Goal: Entertainment & Leisure: Consume media (video, audio)

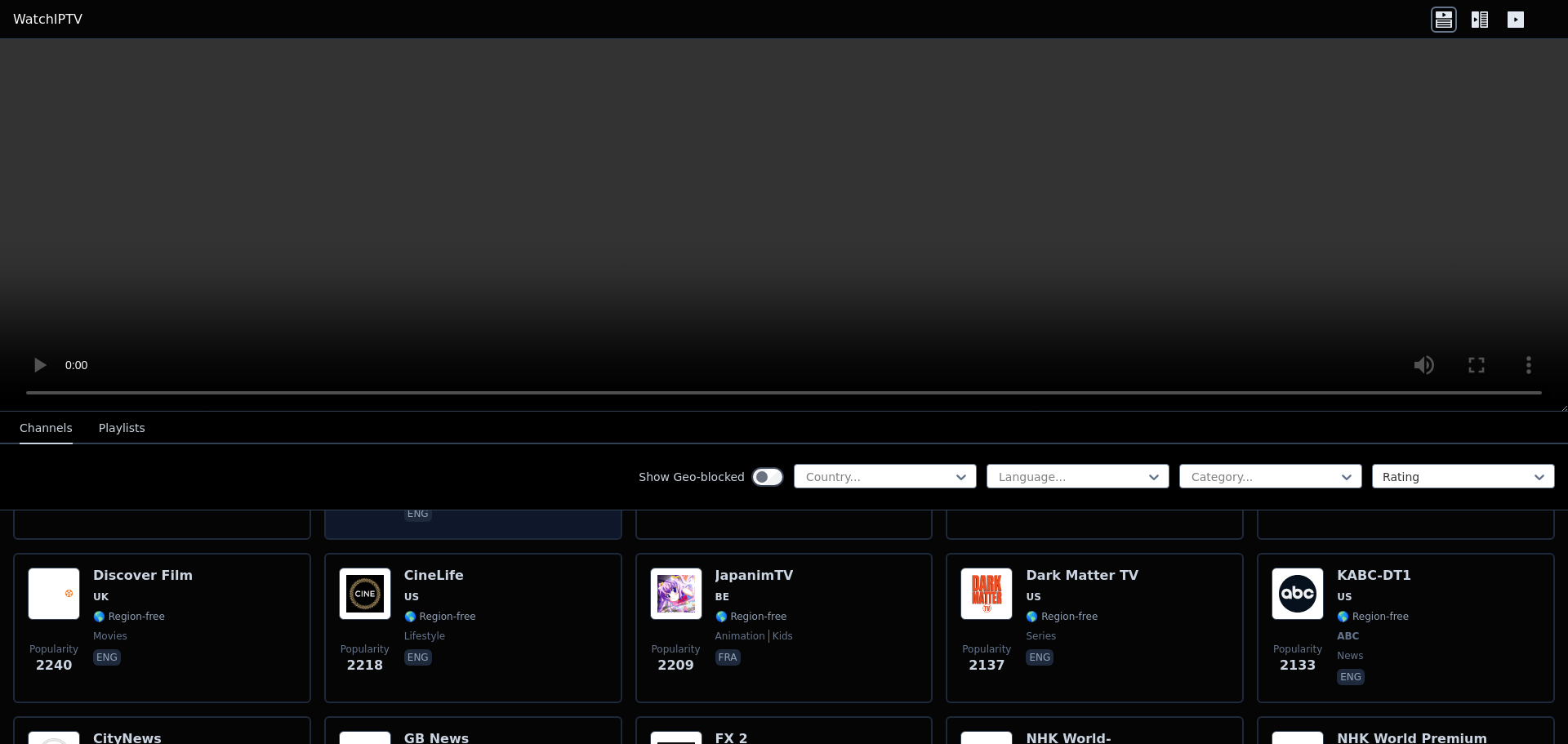
scroll to position [817, 0]
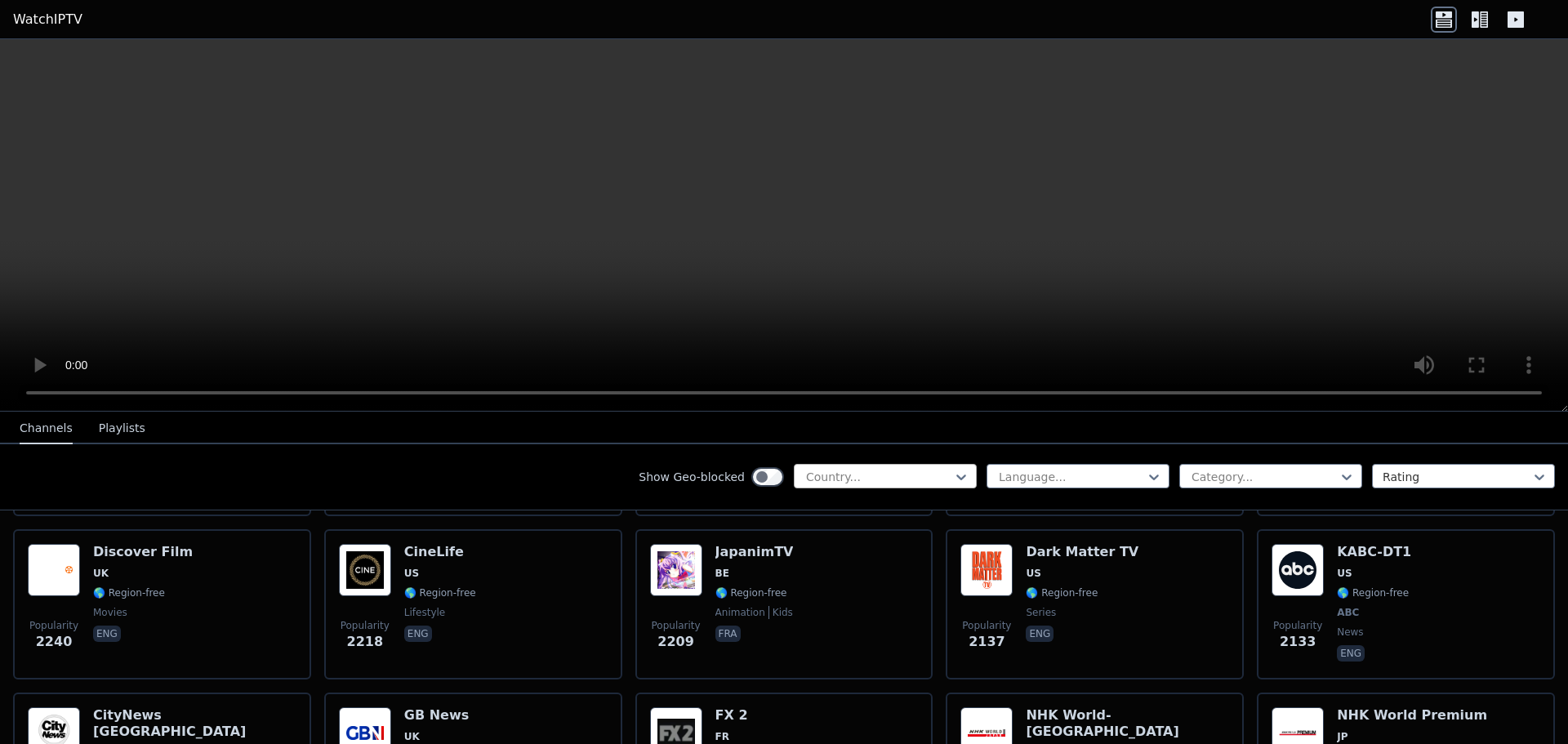
click at [837, 478] on div at bounding box center [879, 478] width 149 height 16
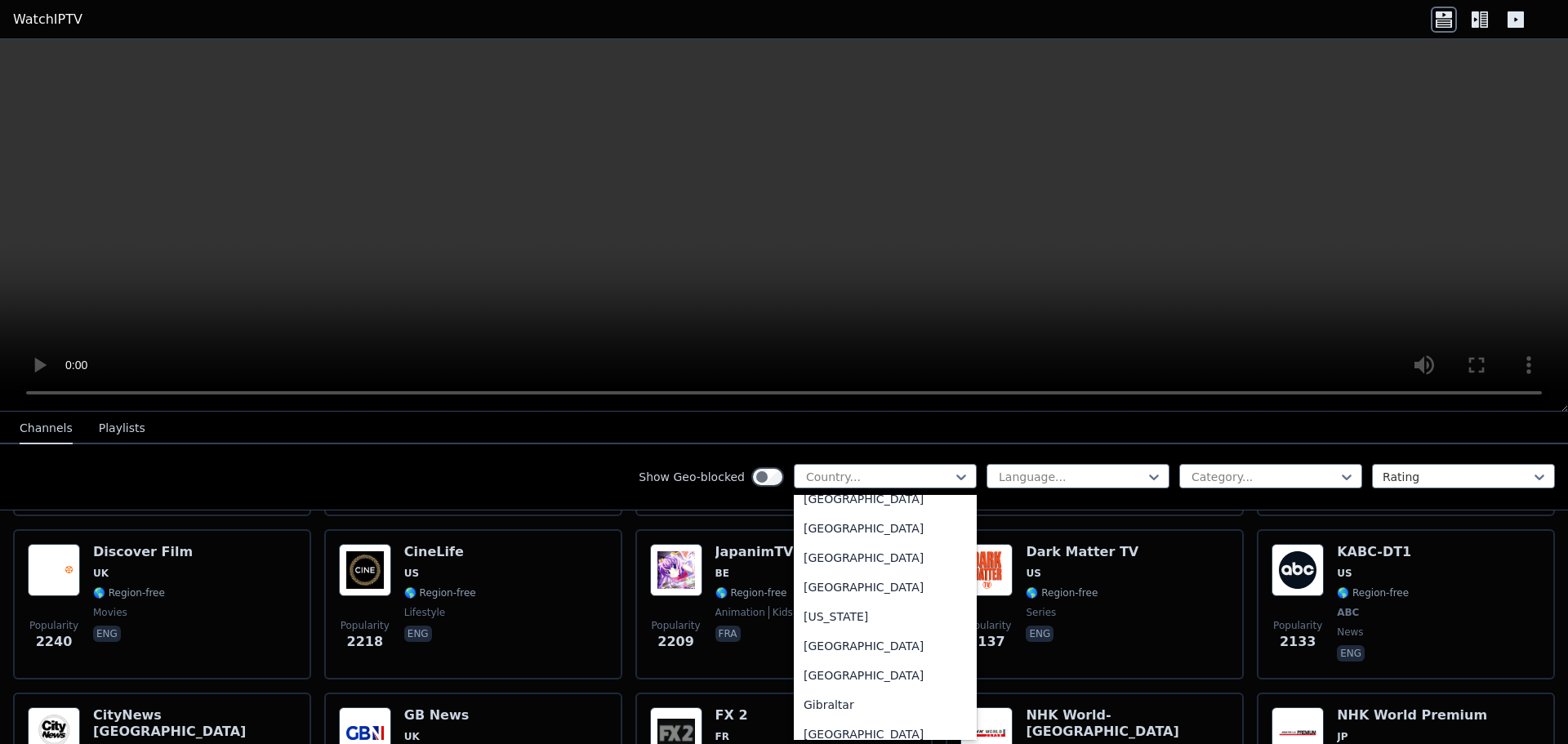
scroll to position [1961, 0]
click at [839, 656] on div "[GEOGRAPHIC_DATA]" at bounding box center [884, 640] width 183 height 29
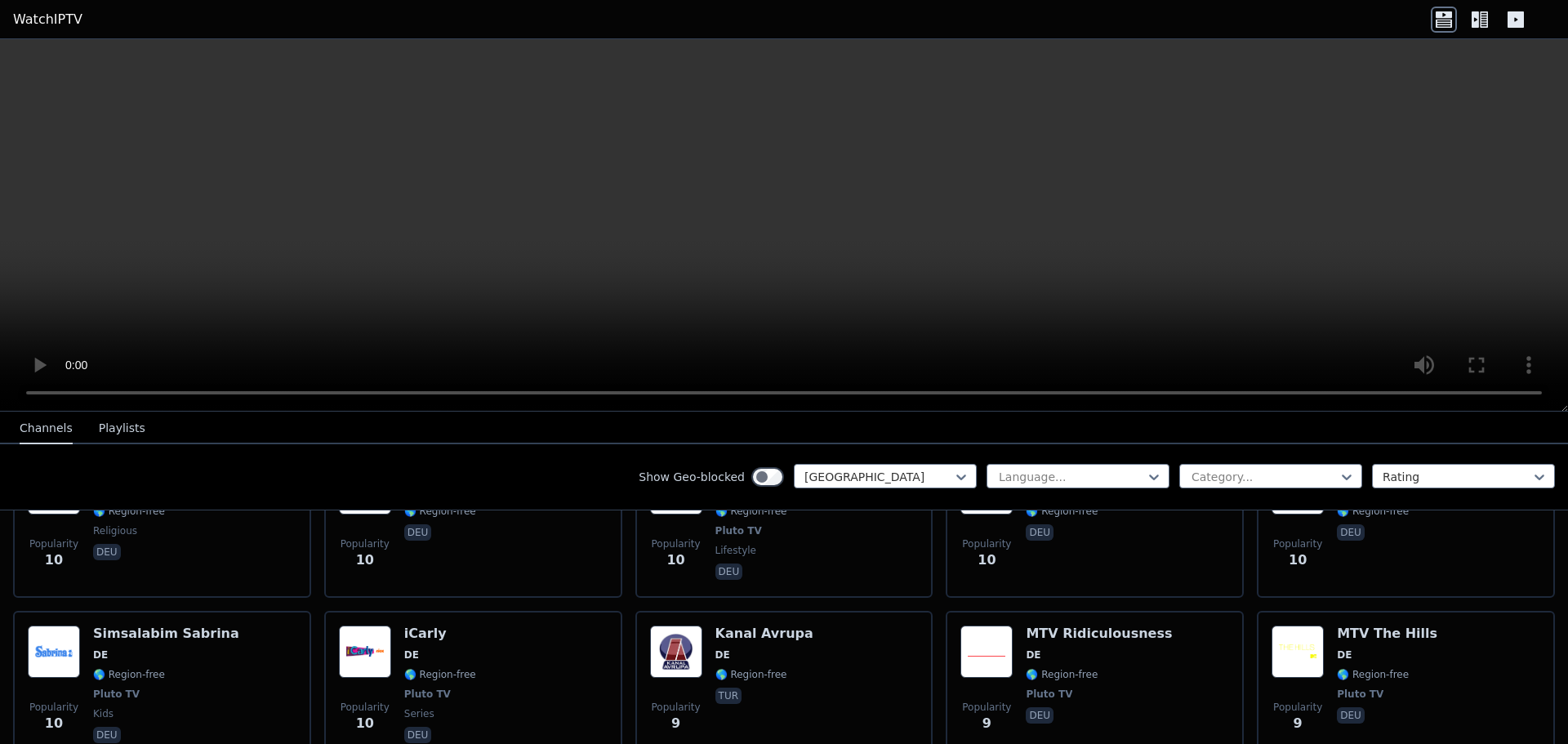
scroll to position [8227, 0]
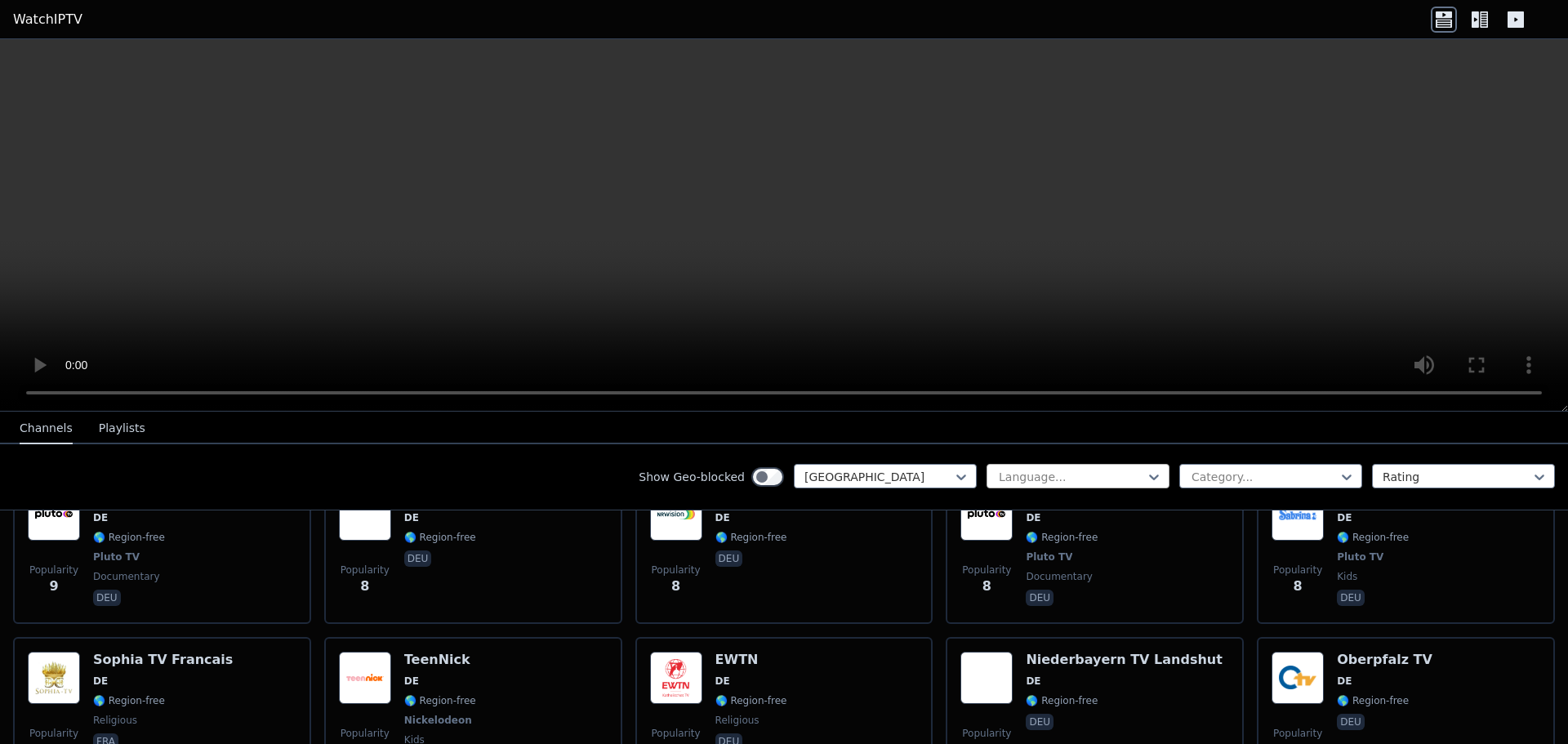
click at [1079, 478] on div at bounding box center [1072, 478] width 149 height 16
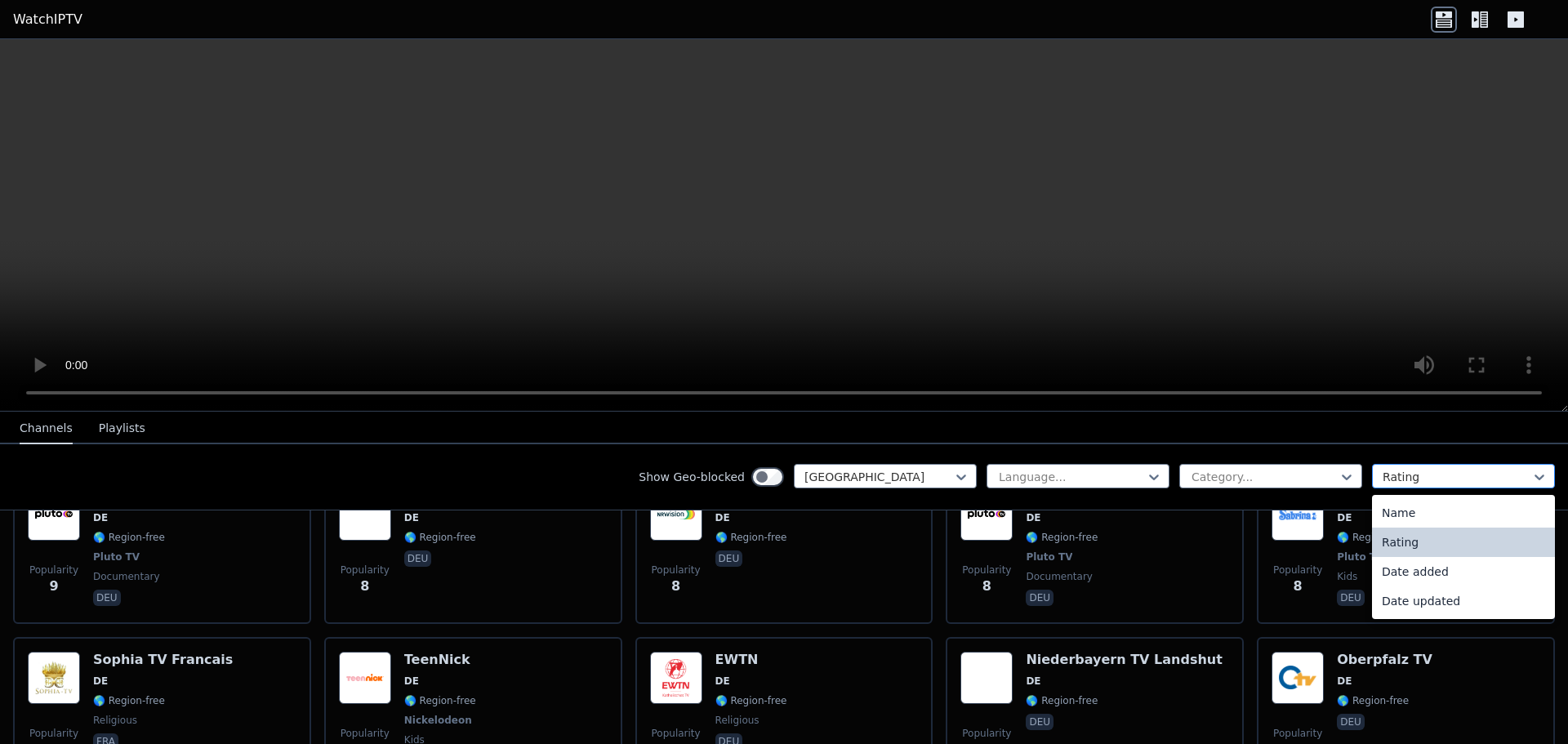
click at [1467, 480] on div at bounding box center [1457, 478] width 149 height 16
click at [1411, 521] on div "Name" at bounding box center [1463, 513] width 183 height 29
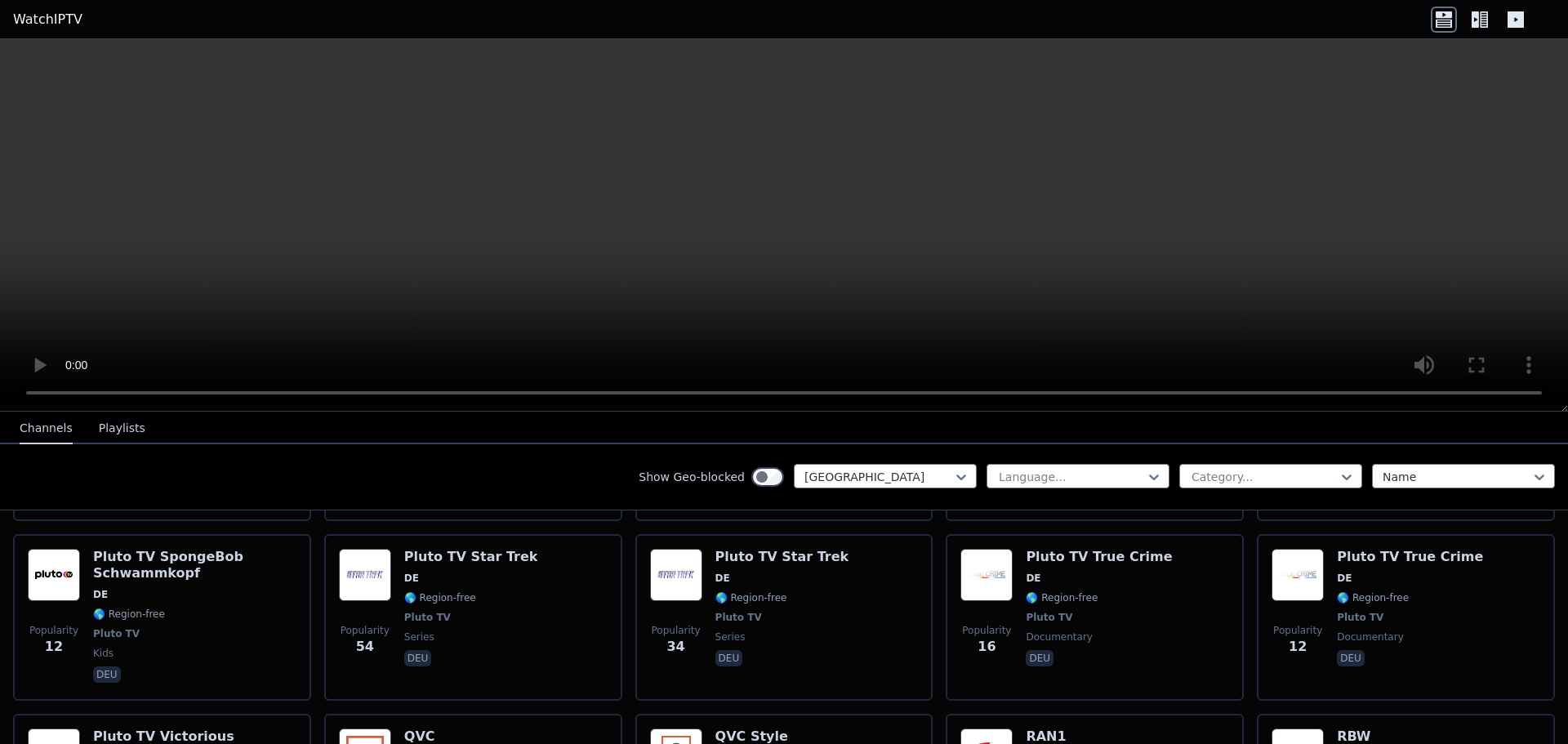
scroll to position [7109, 0]
click at [1411, 480] on div at bounding box center [1457, 478] width 149 height 16
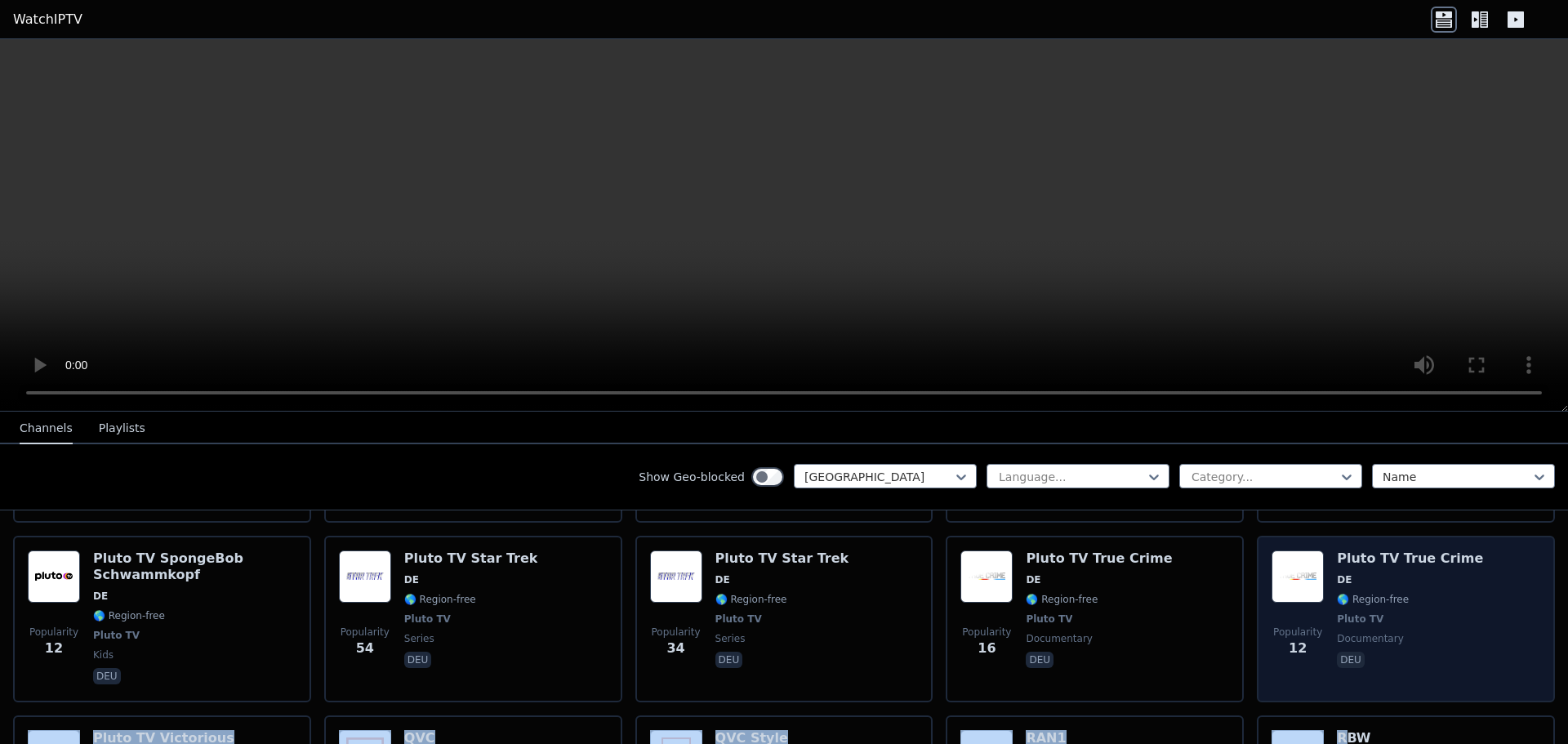
drag, startPoint x: 1336, startPoint y: 637, endPoint x: 1372, endPoint y: 550, distance: 94.2
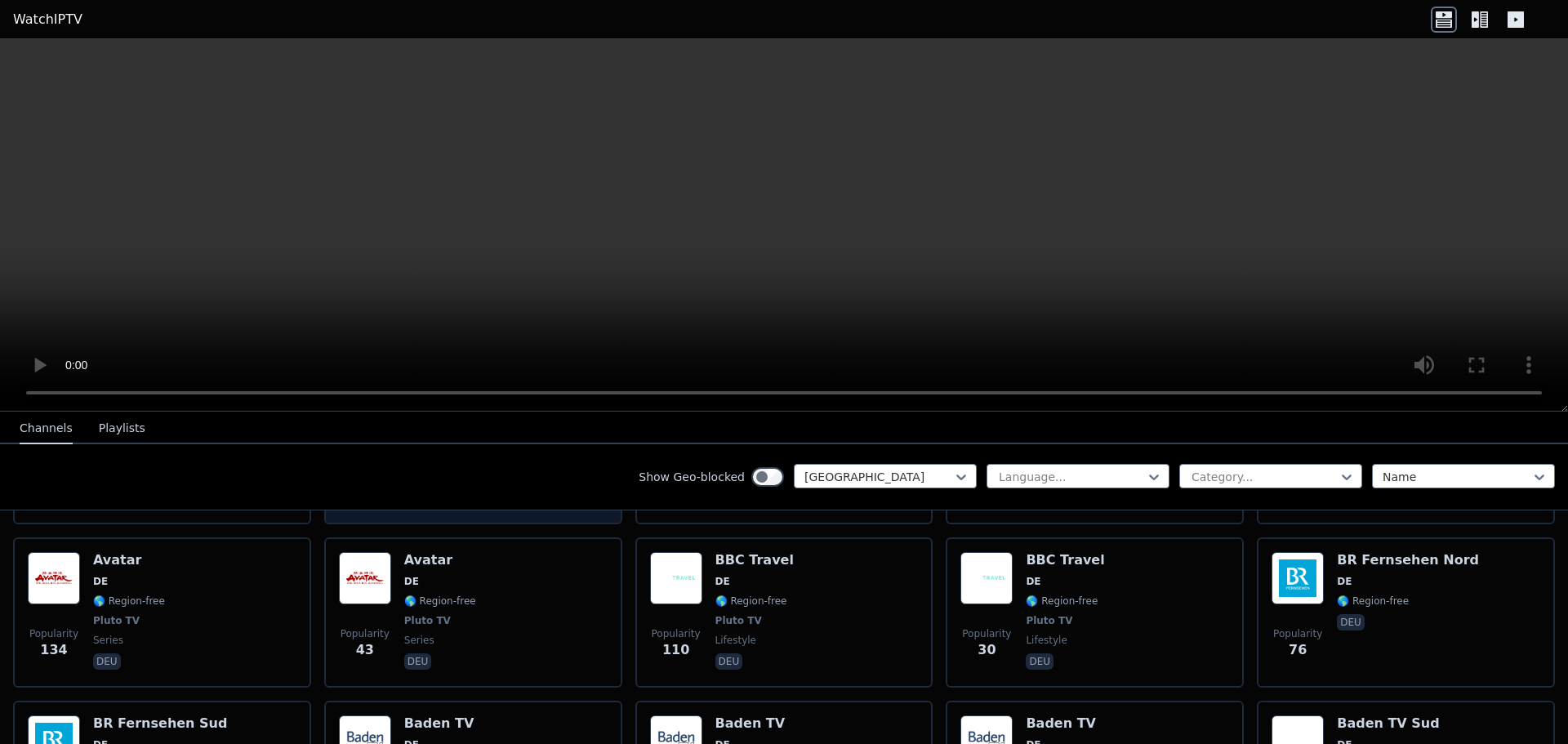
scroll to position [490, 0]
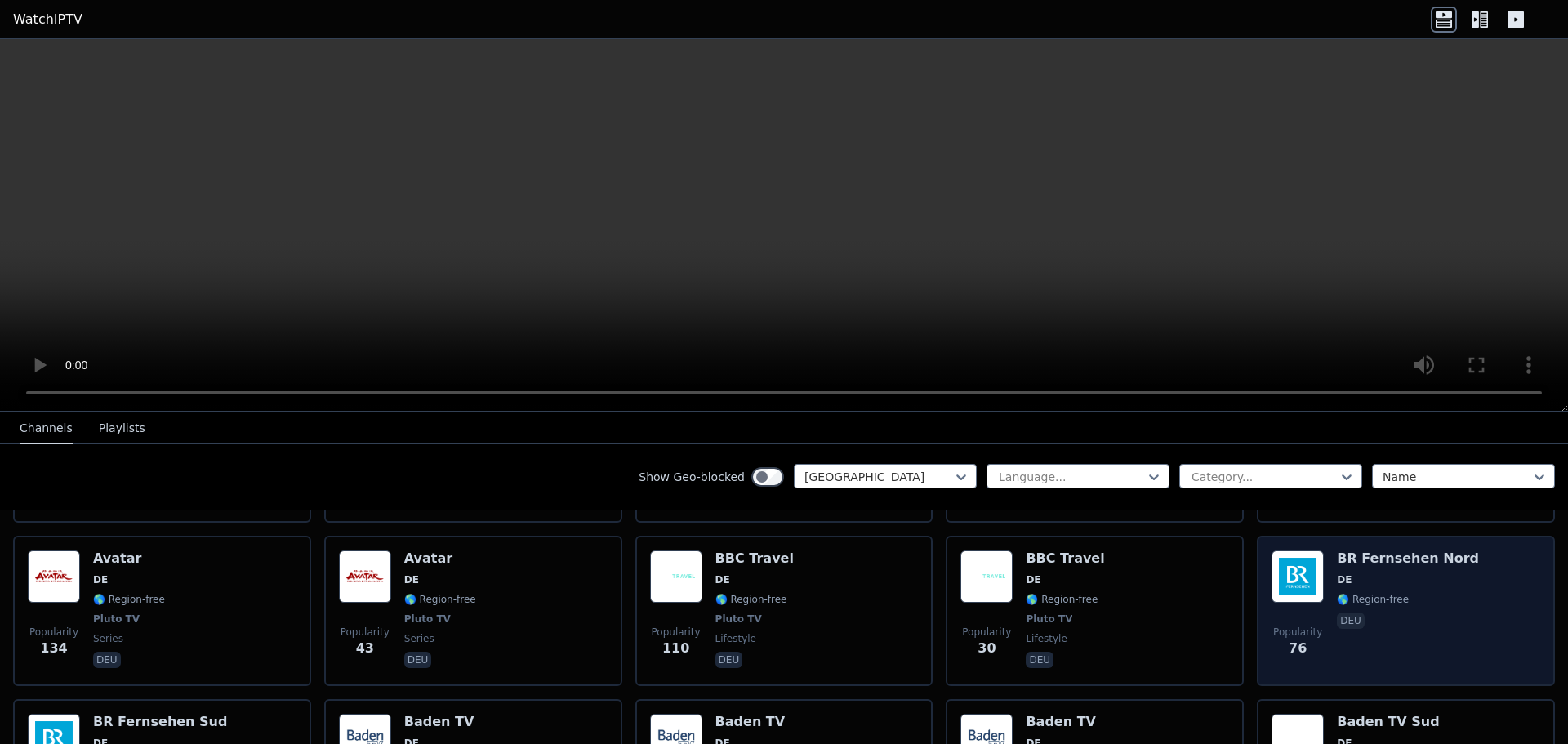
click at [1314, 579] on div "Popularity 76 BR Fernsehen Nord DE 🌎 Region-free deu" at bounding box center [1406, 611] width 269 height 121
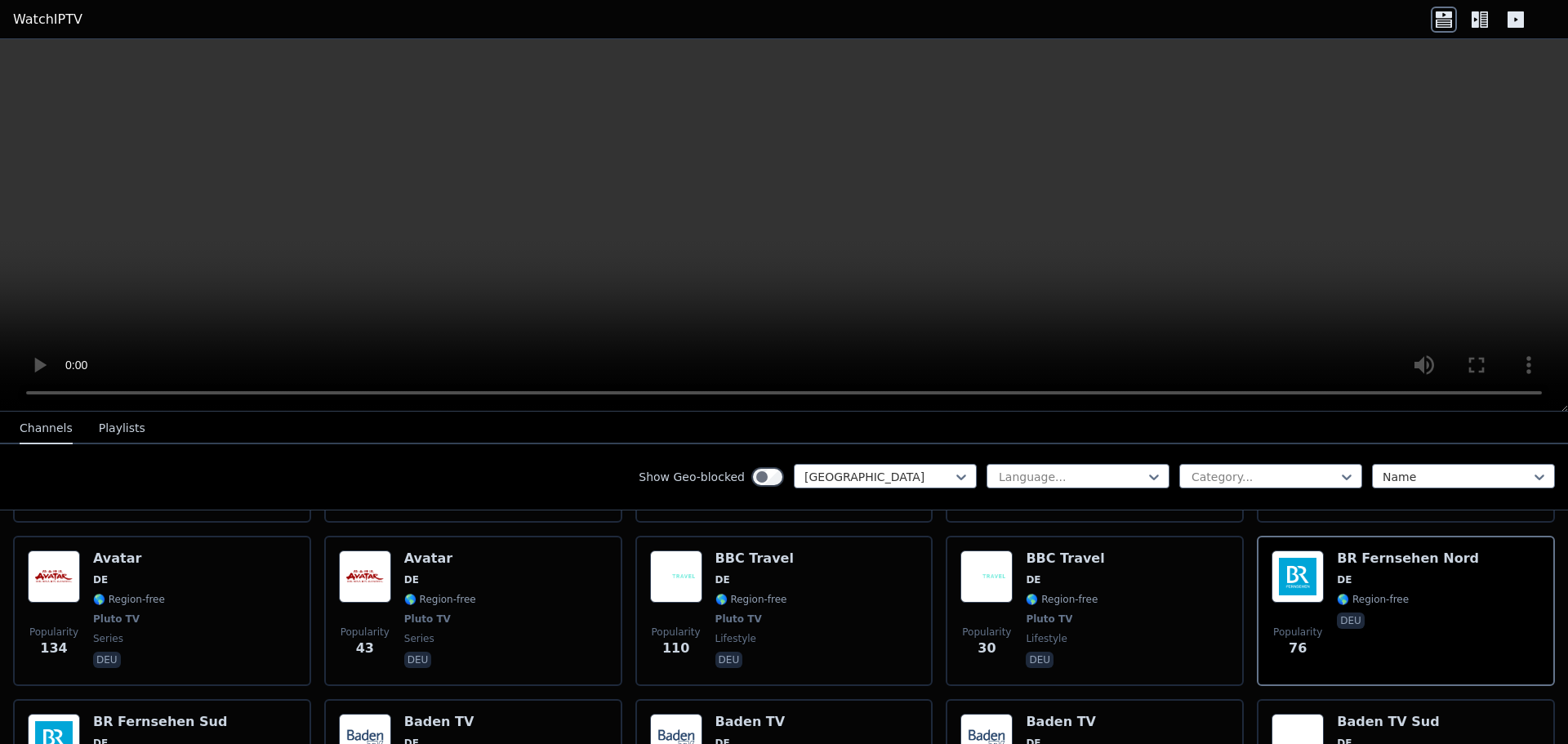
click at [52, 21] on link "WatchIPTV" at bounding box center [47, 20] width 69 height 20
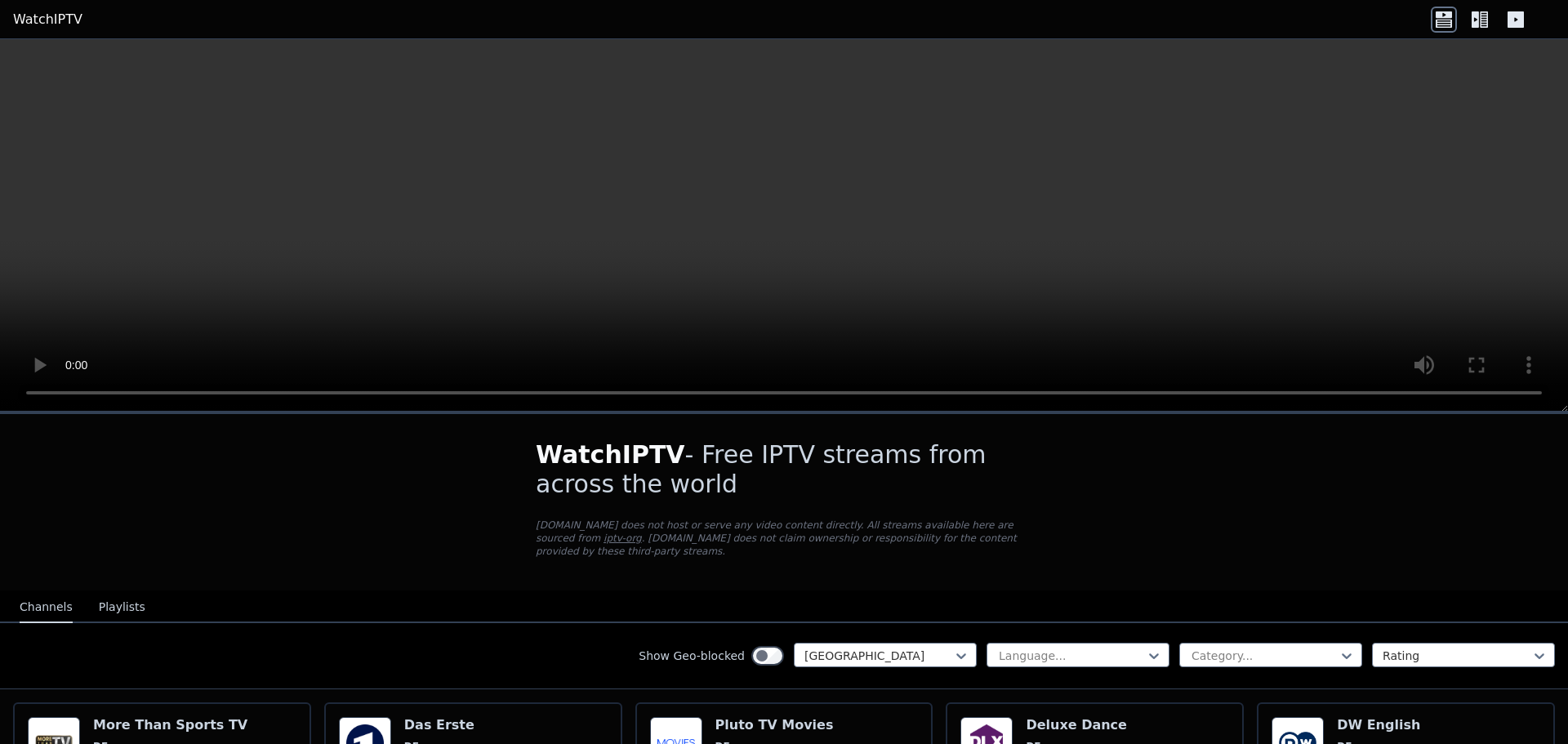
click at [40, 20] on link "WatchIPTV" at bounding box center [47, 20] width 69 height 20
click at [897, 648] on div at bounding box center [879, 656] width 149 height 16
click at [879, 554] on div "WatchIPTV - Free IPTV streams from across the world [DOMAIN_NAME] does not host…" at bounding box center [784, 503] width 549 height 176
click at [1470, 17] on icon at bounding box center [1480, 19] width 26 height 26
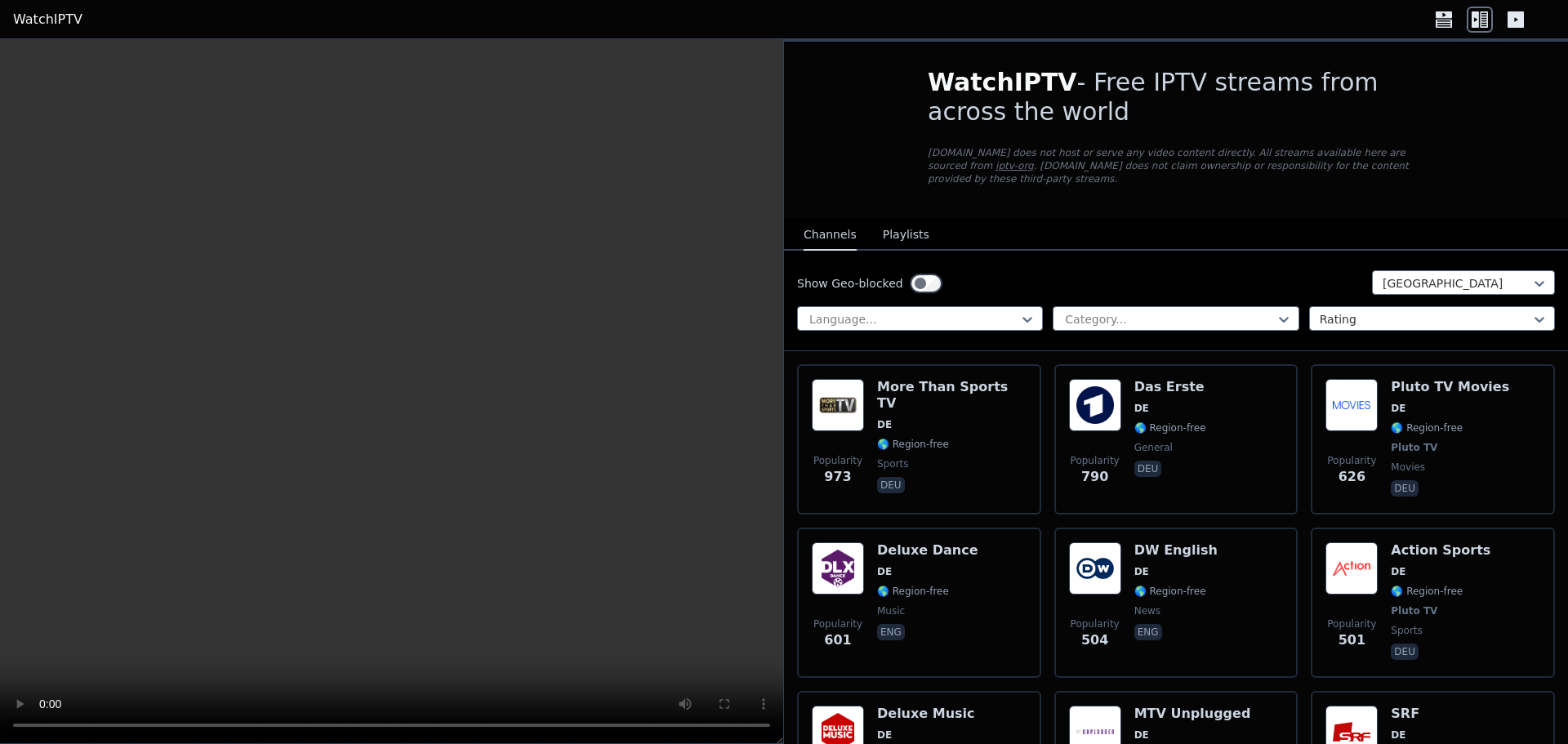
click at [1513, 23] on icon at bounding box center [1515, 20] width 16 height 16
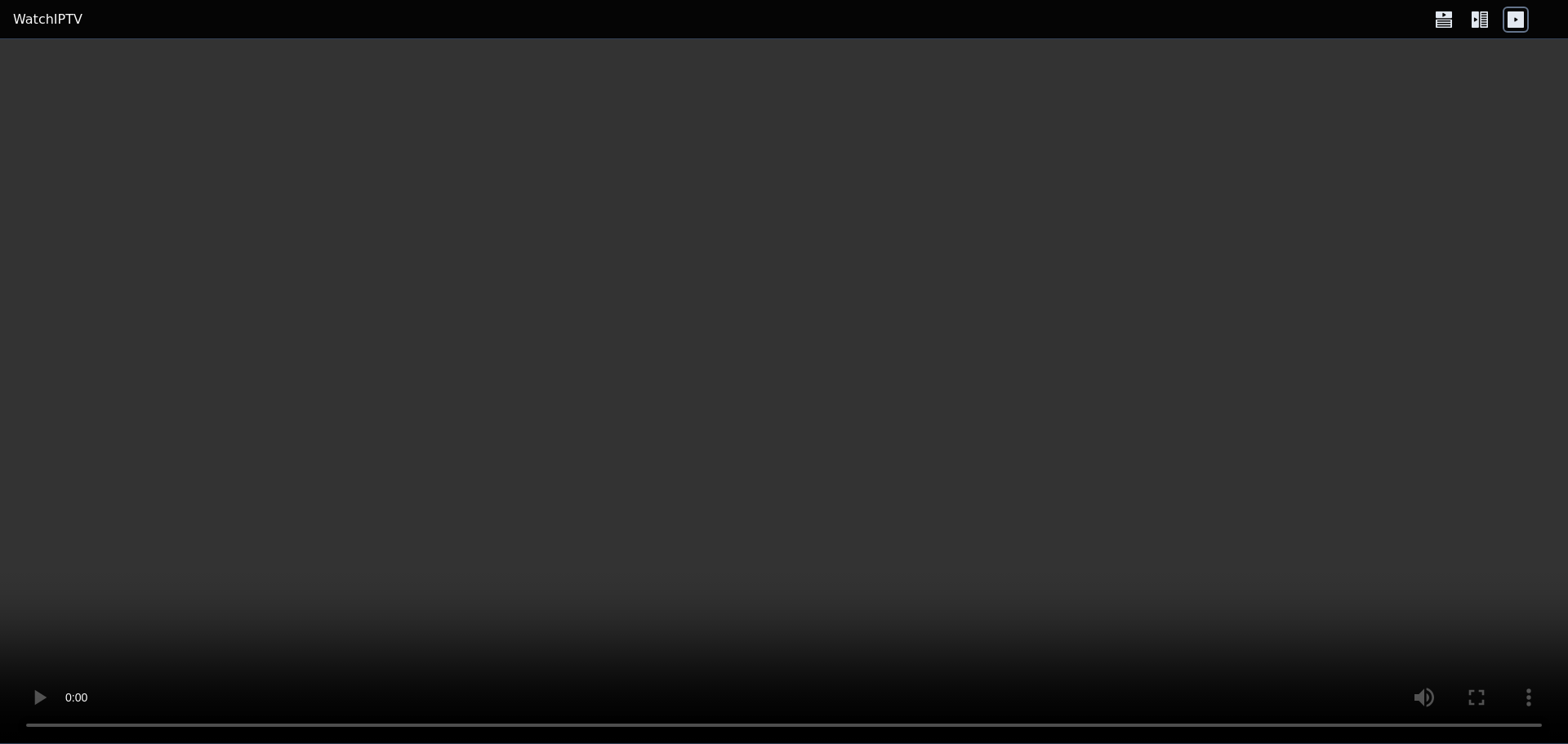
click at [1438, 20] on icon at bounding box center [1443, 19] width 26 height 26
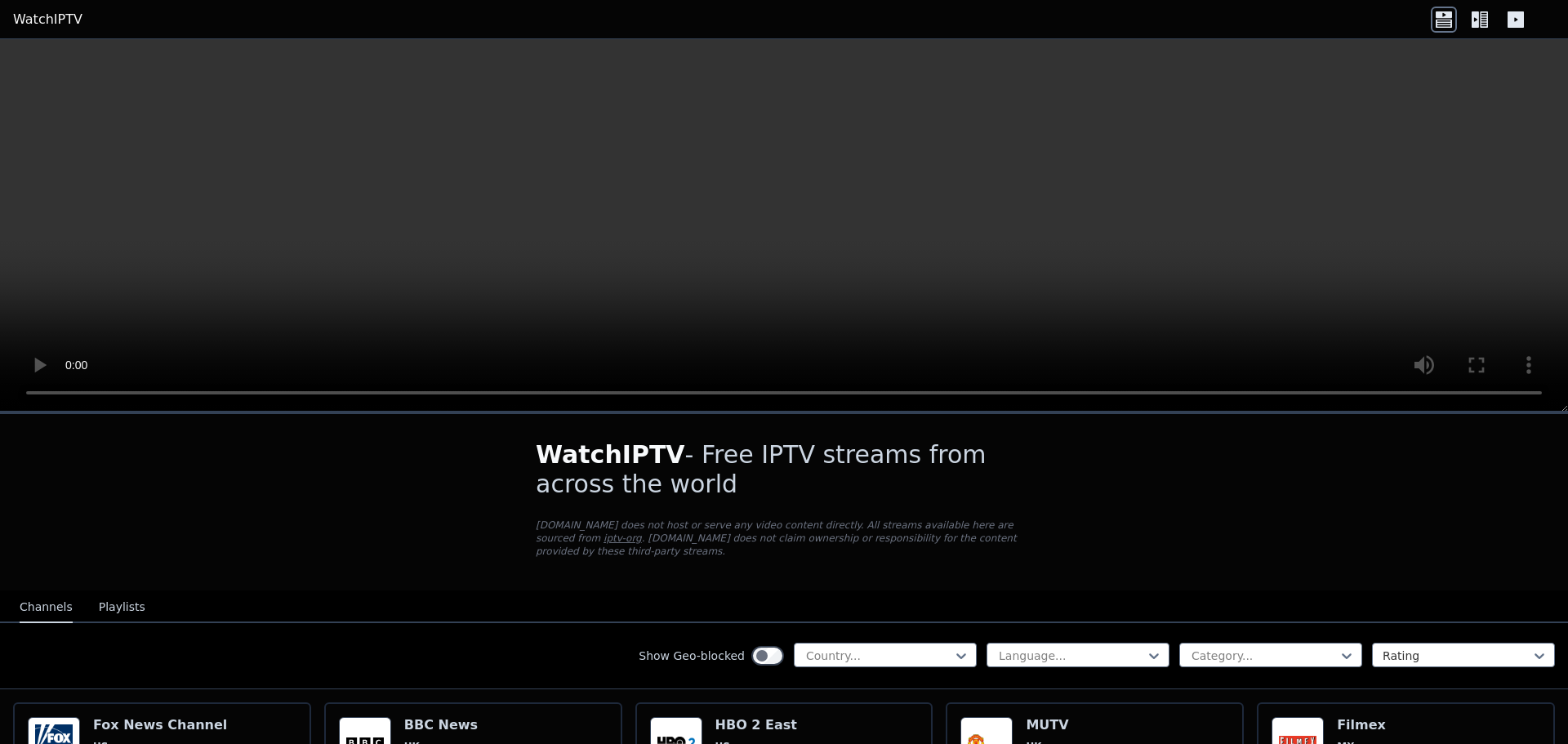
click at [117, 592] on button "Playlists" at bounding box center [122, 608] width 46 height 31
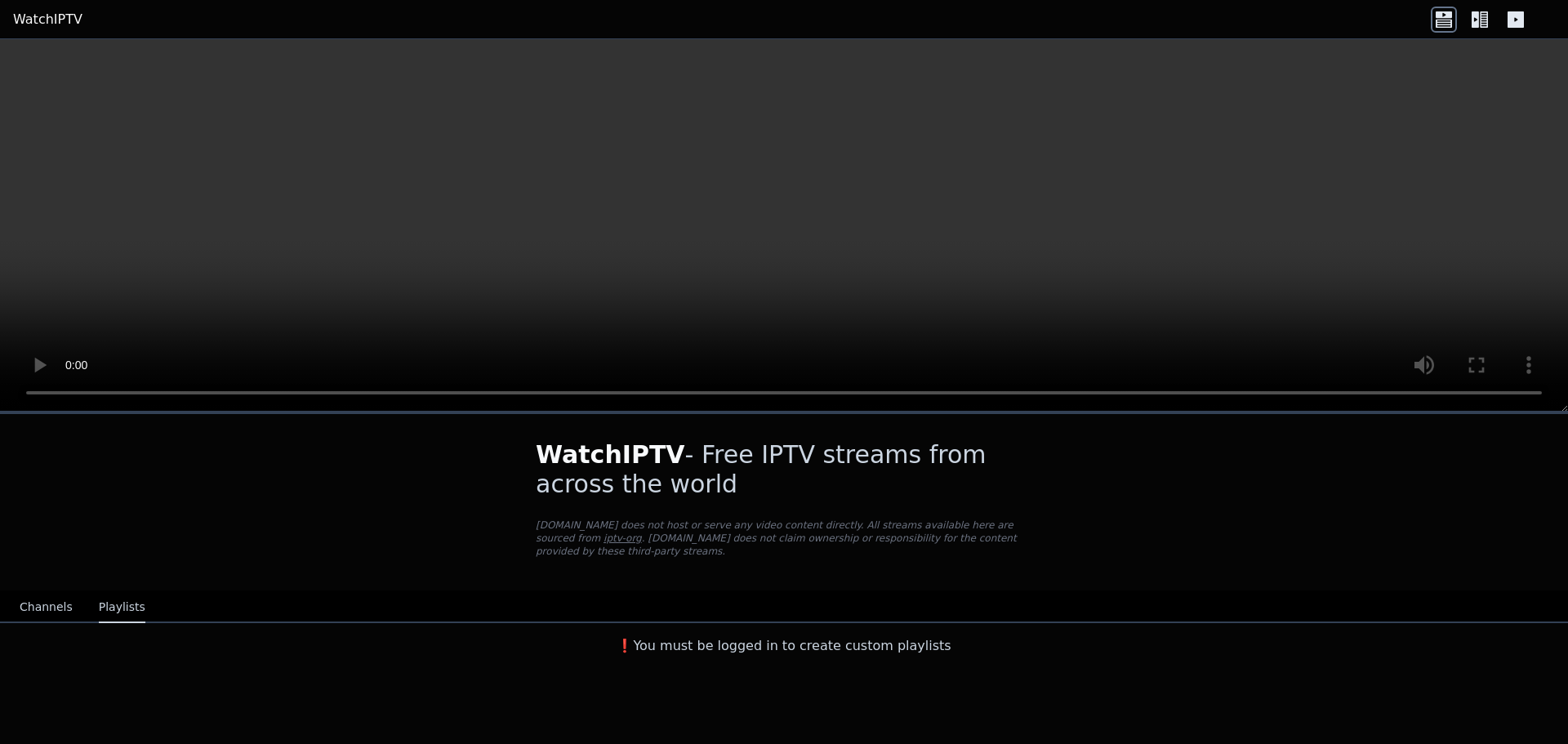
click at [56, 592] on button "Channels" at bounding box center [46, 608] width 53 height 31
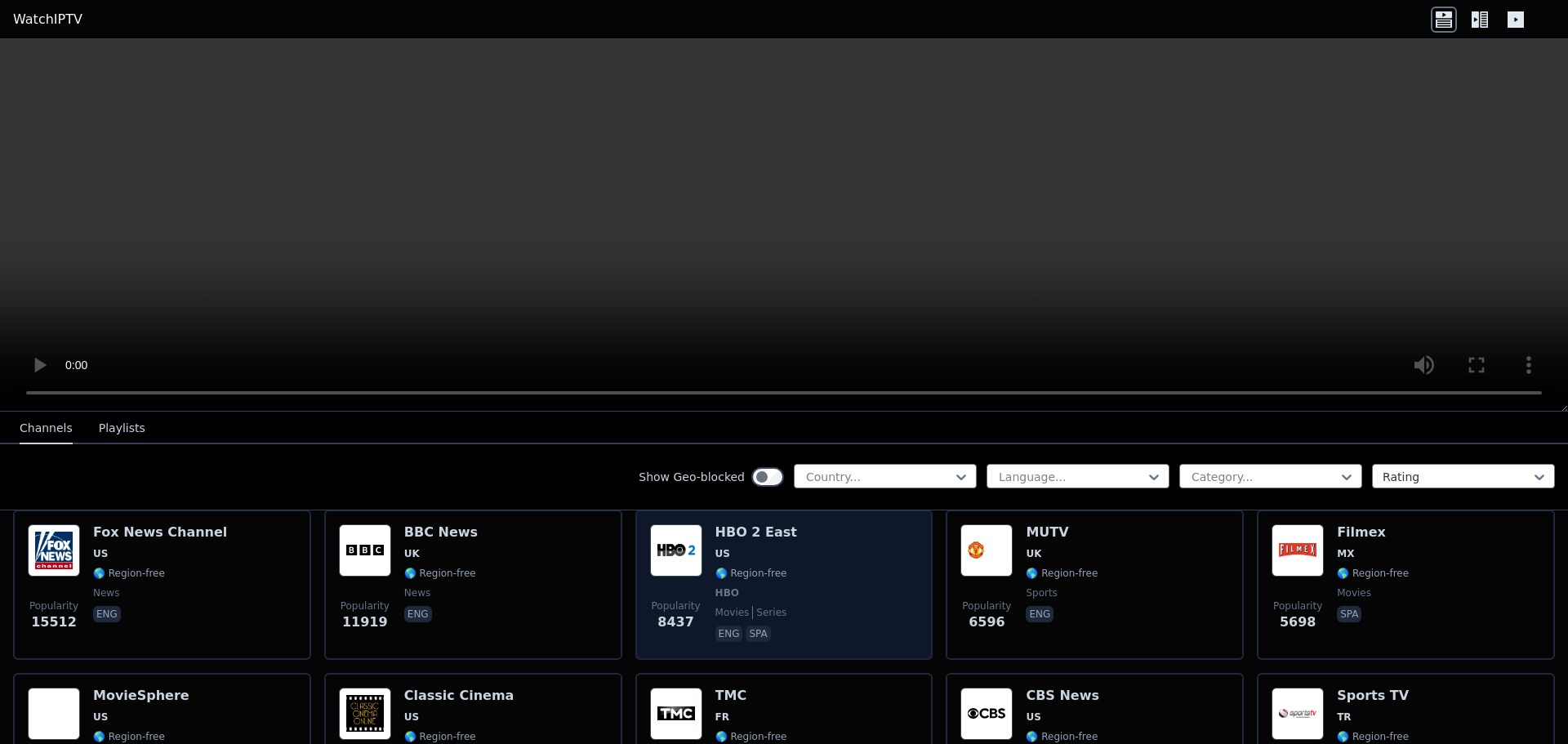
scroll to position [164, 0]
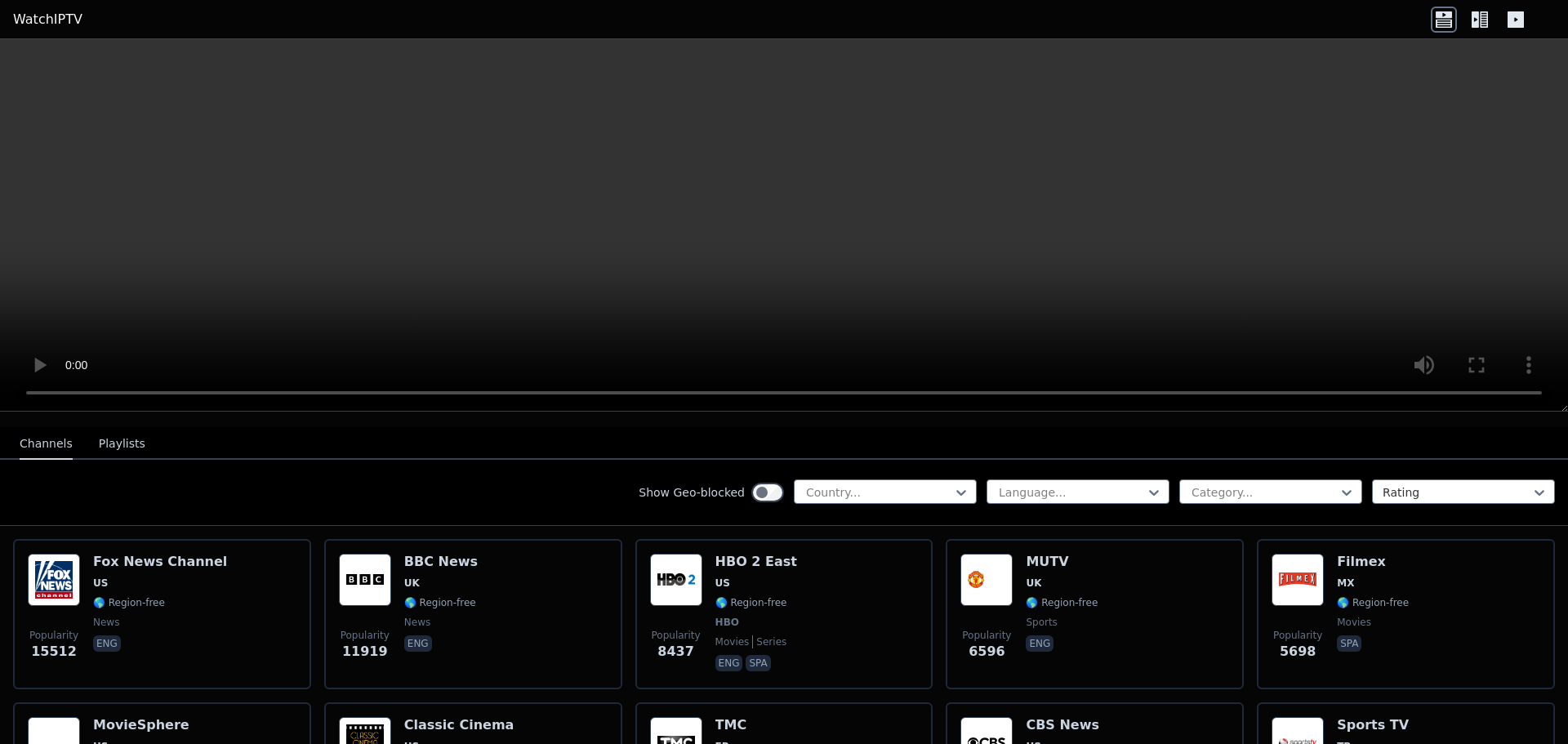
click at [677, 132] on video at bounding box center [784, 226] width 1568 height 373
click at [37, 11] on link "WatchIPTV" at bounding box center [47, 20] width 69 height 20
click at [55, 23] on link "WatchIPTV" at bounding box center [47, 20] width 69 height 20
click at [50, 21] on link "WatchIPTV" at bounding box center [47, 20] width 69 height 20
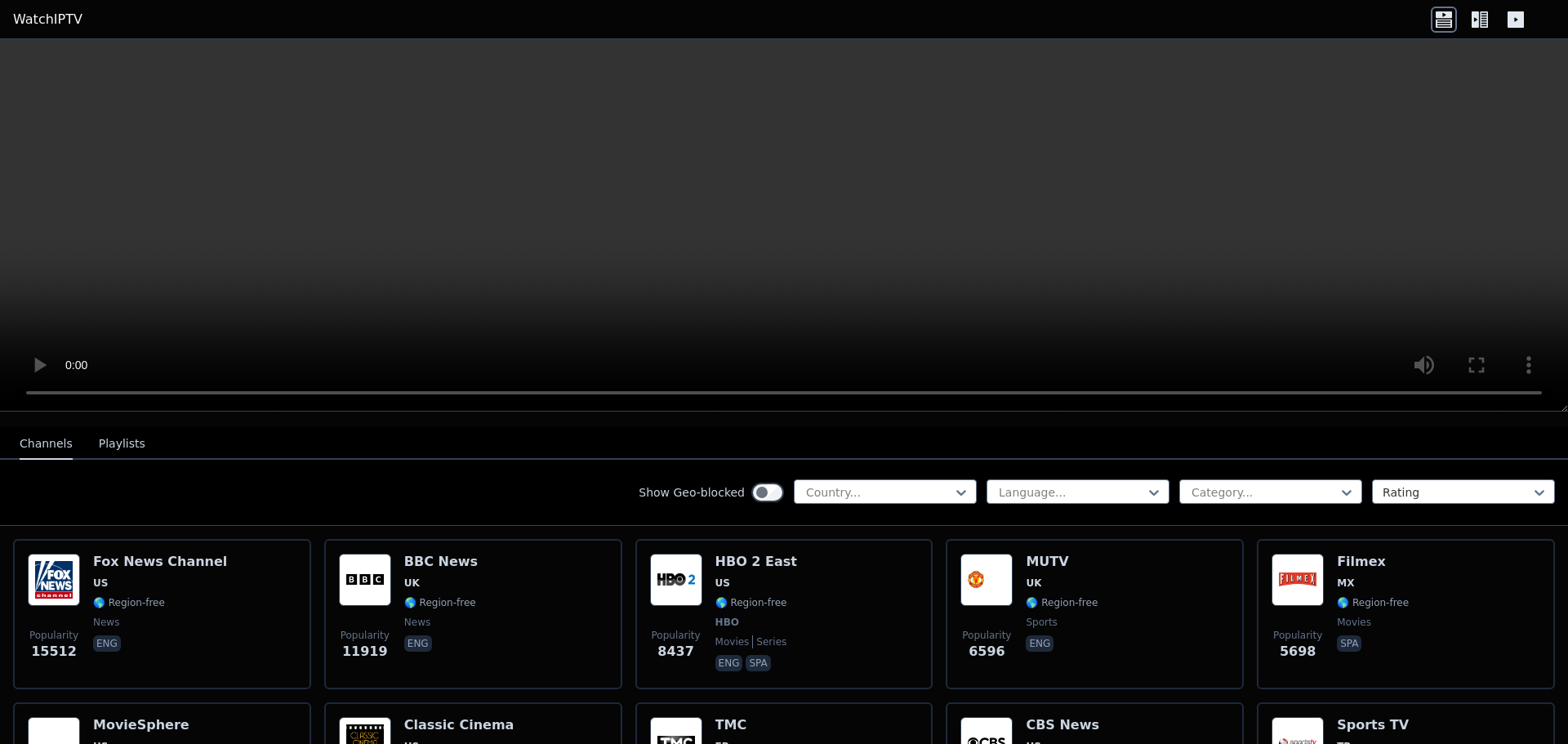
click at [105, 429] on button "Playlists" at bounding box center [122, 445] width 46 height 31
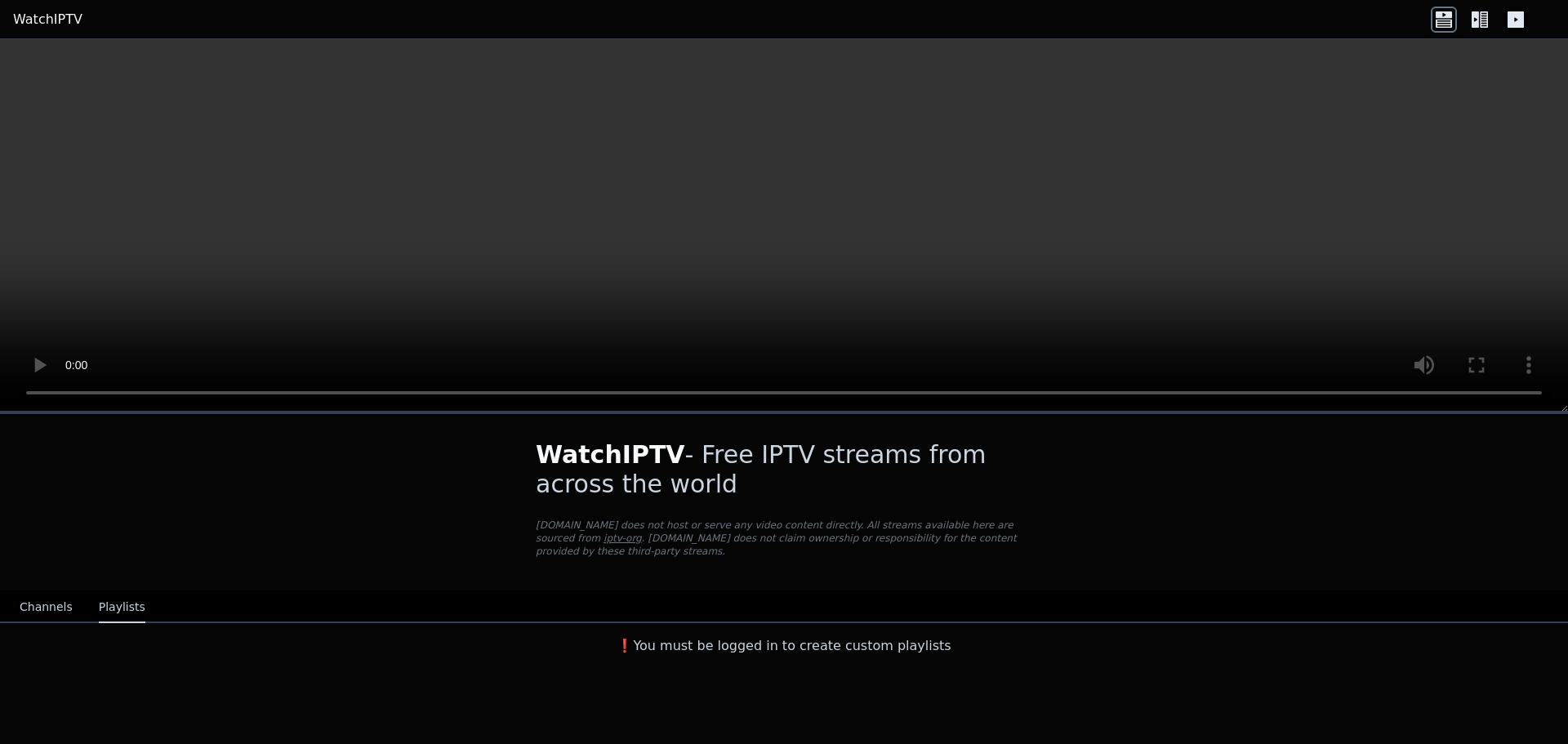
scroll to position [0, 0]
click at [51, 427] on div "WatchIPTV - Free IPTV streams from across the world [DOMAIN_NAME] does not host…" at bounding box center [784, 538] width 1568 height 248
click at [46, 592] on button "Channels" at bounding box center [46, 608] width 53 height 31
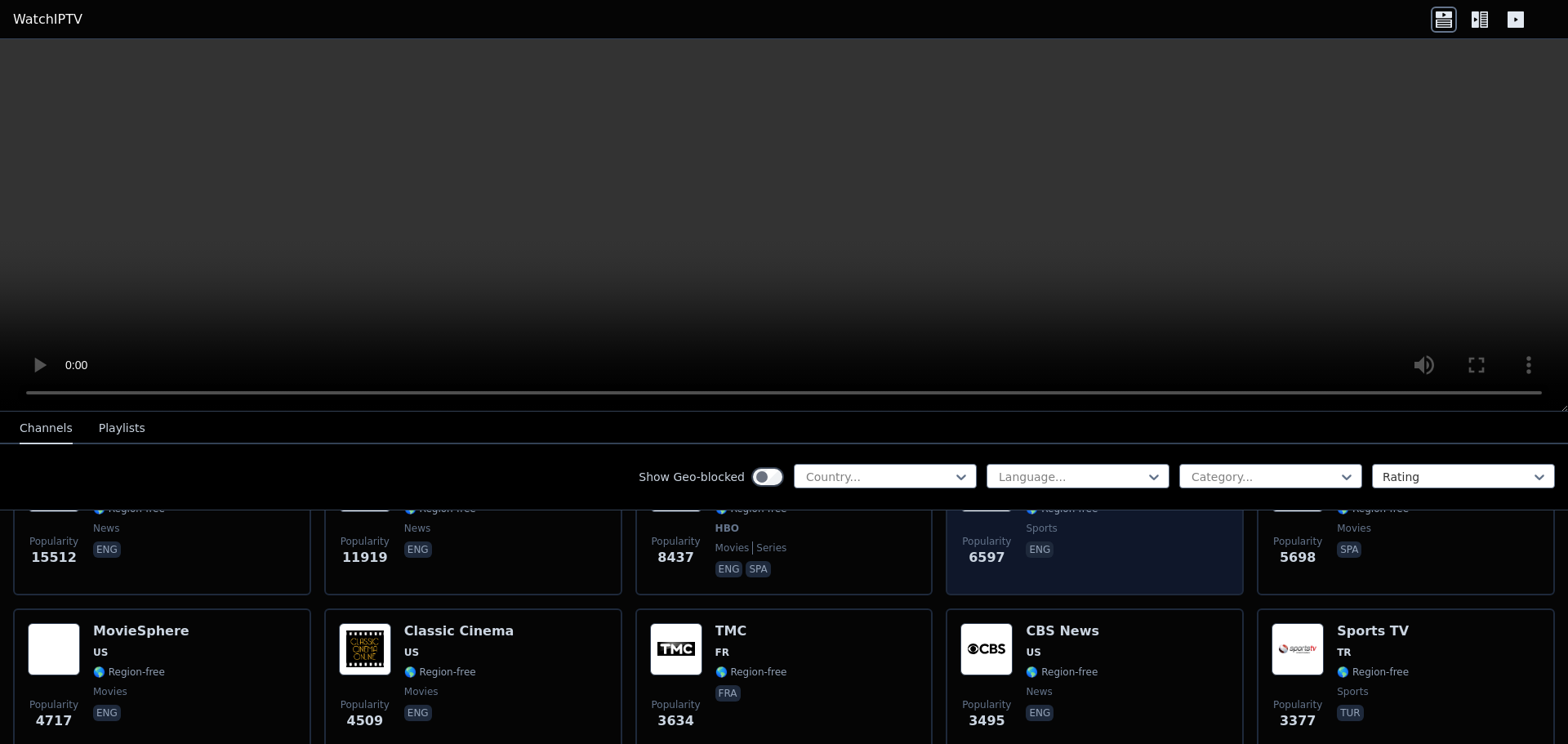
scroll to position [164, 0]
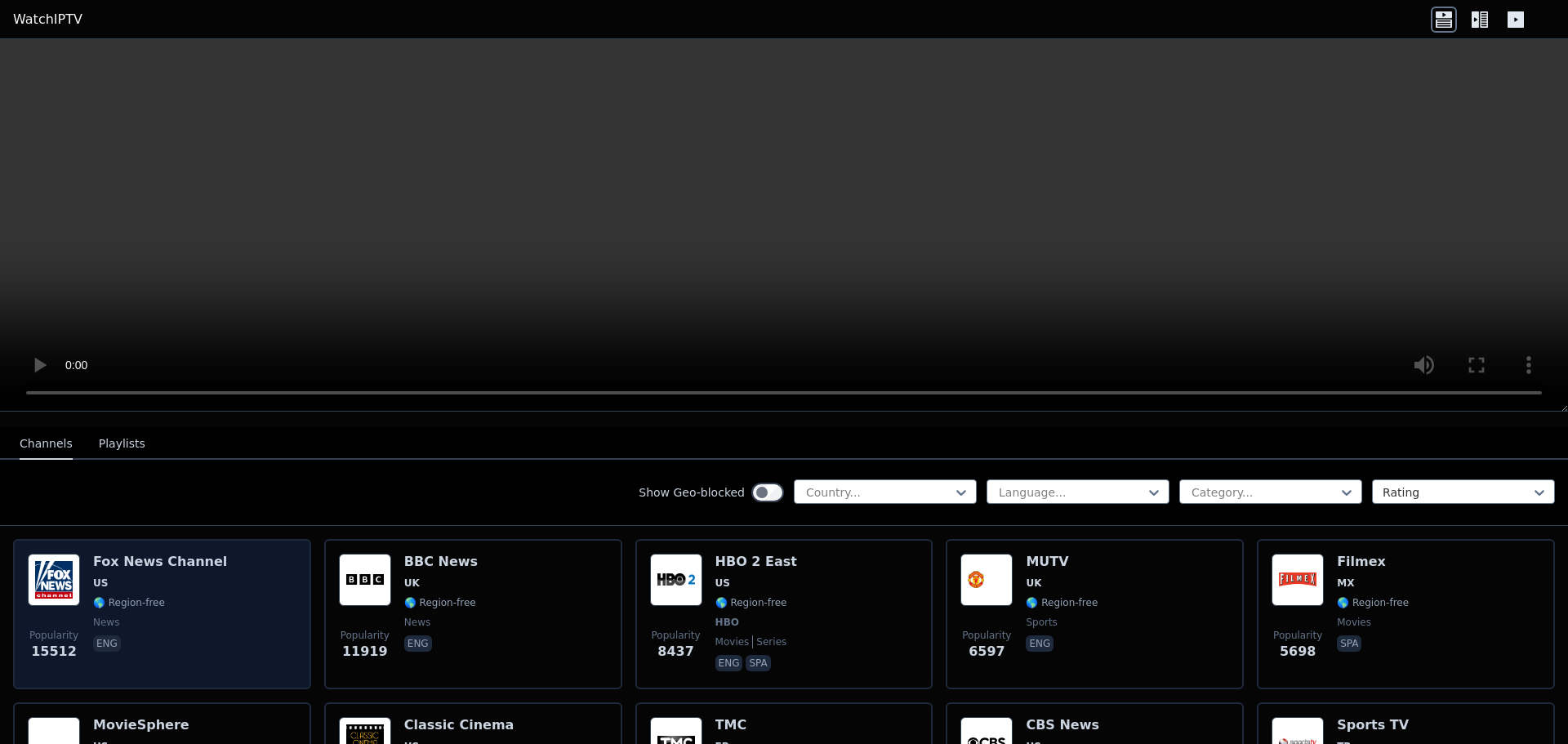
click at [227, 554] on div "Popularity 15512 [PERSON_NAME] US 🌎 Region-free news eng" at bounding box center [163, 614] width 269 height 121
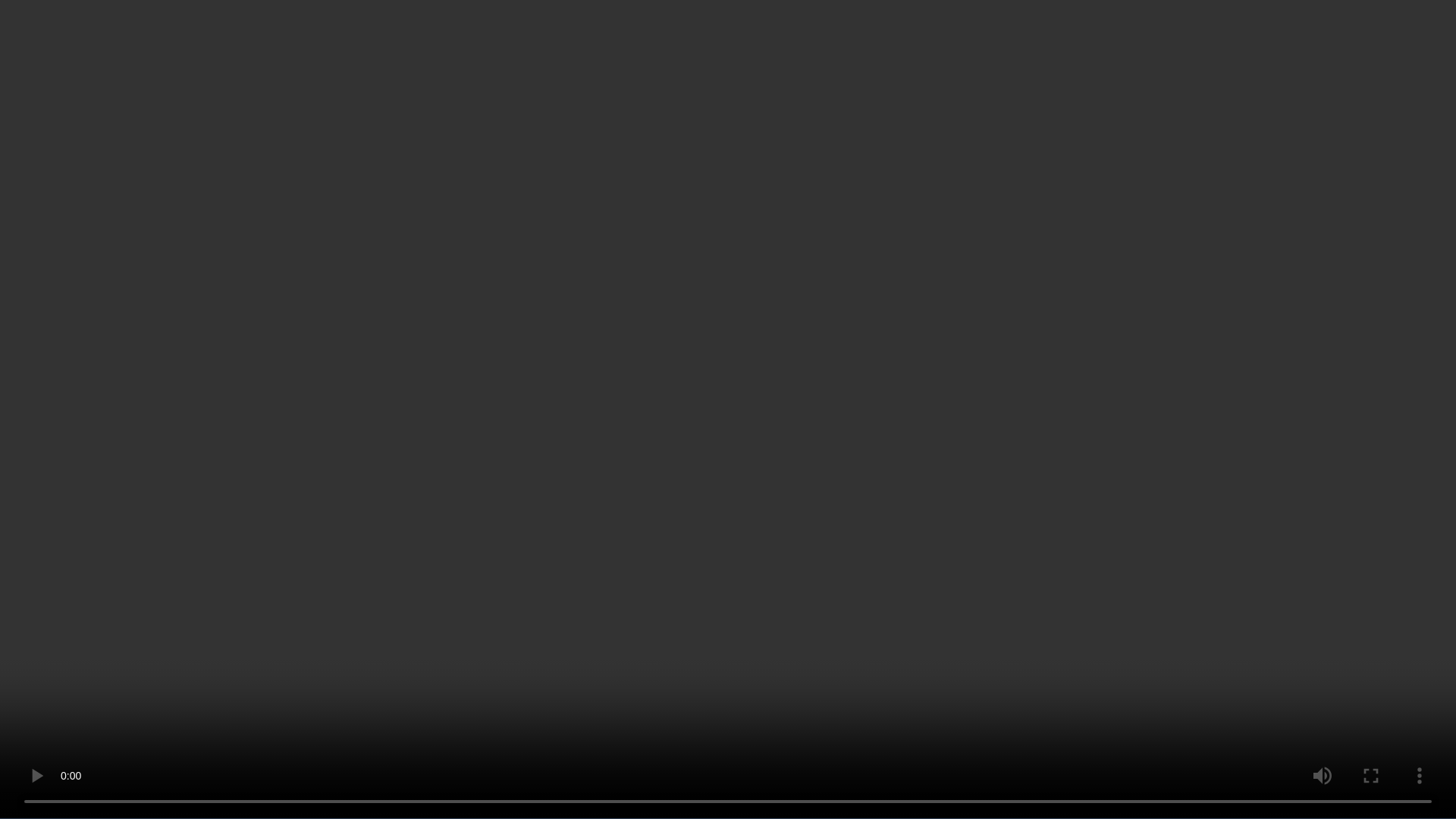
click at [760, 473] on video at bounding box center [728, 410] width 1456 height 819
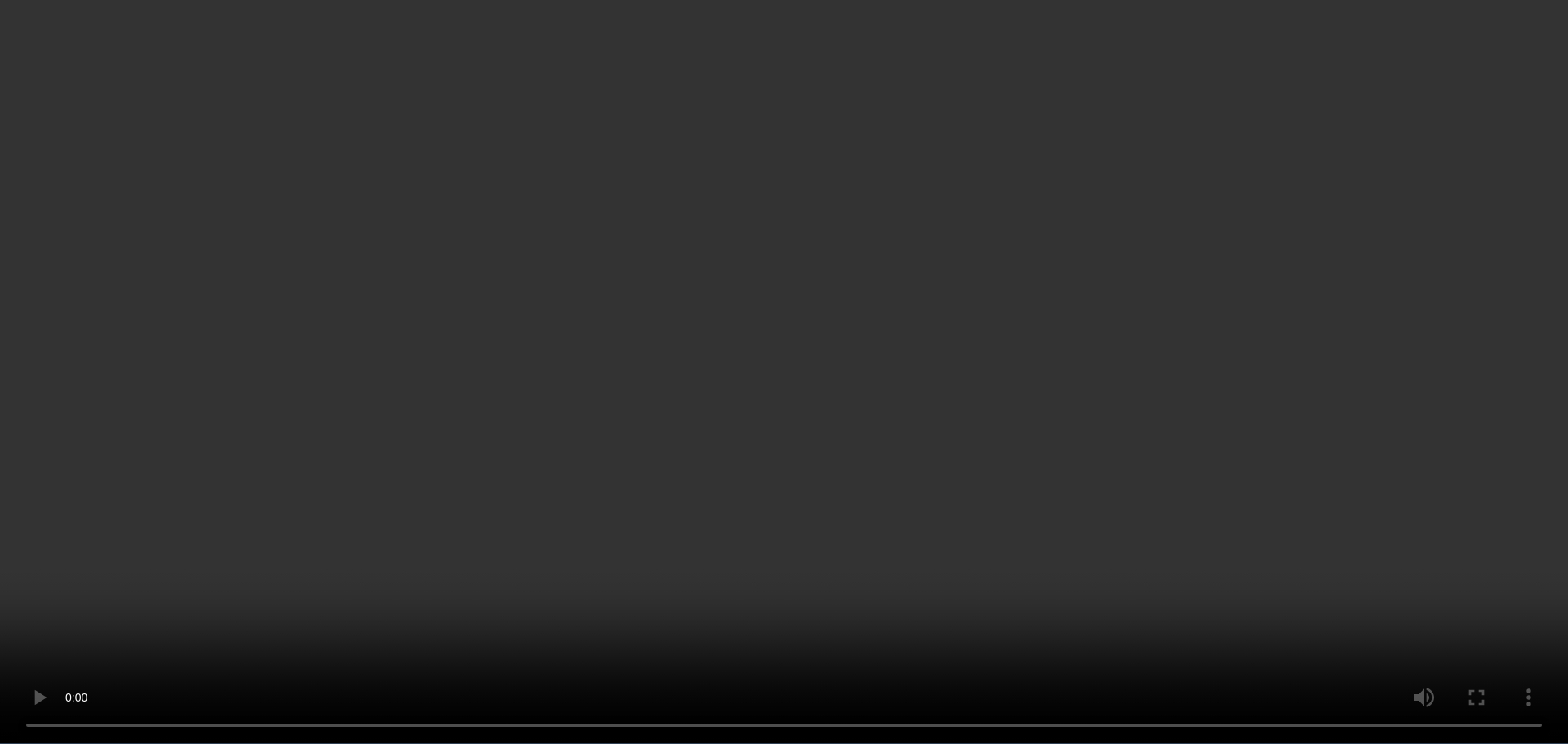
scroll to position [327, 0]
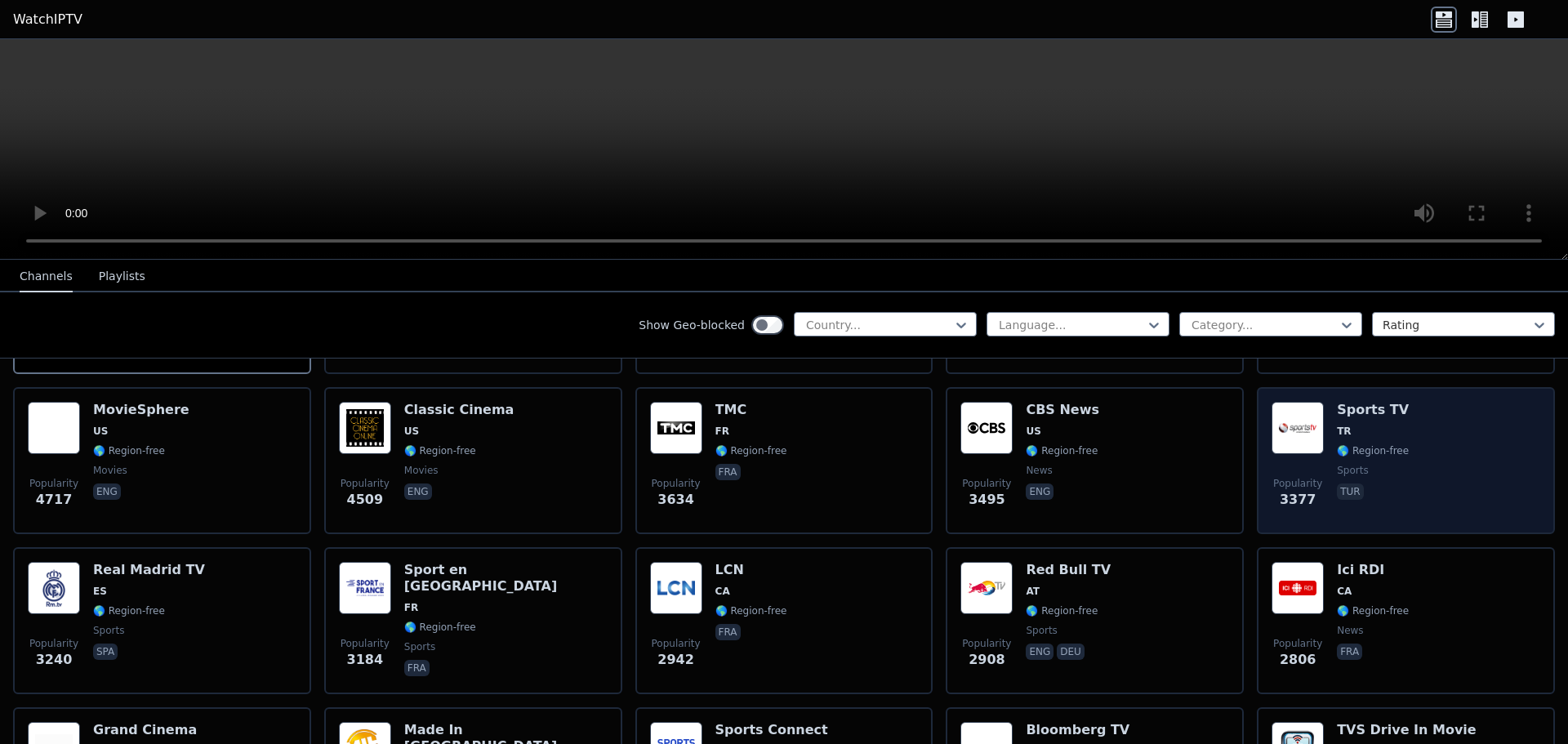
click at [1286, 417] on img at bounding box center [1297, 427] width 52 height 52
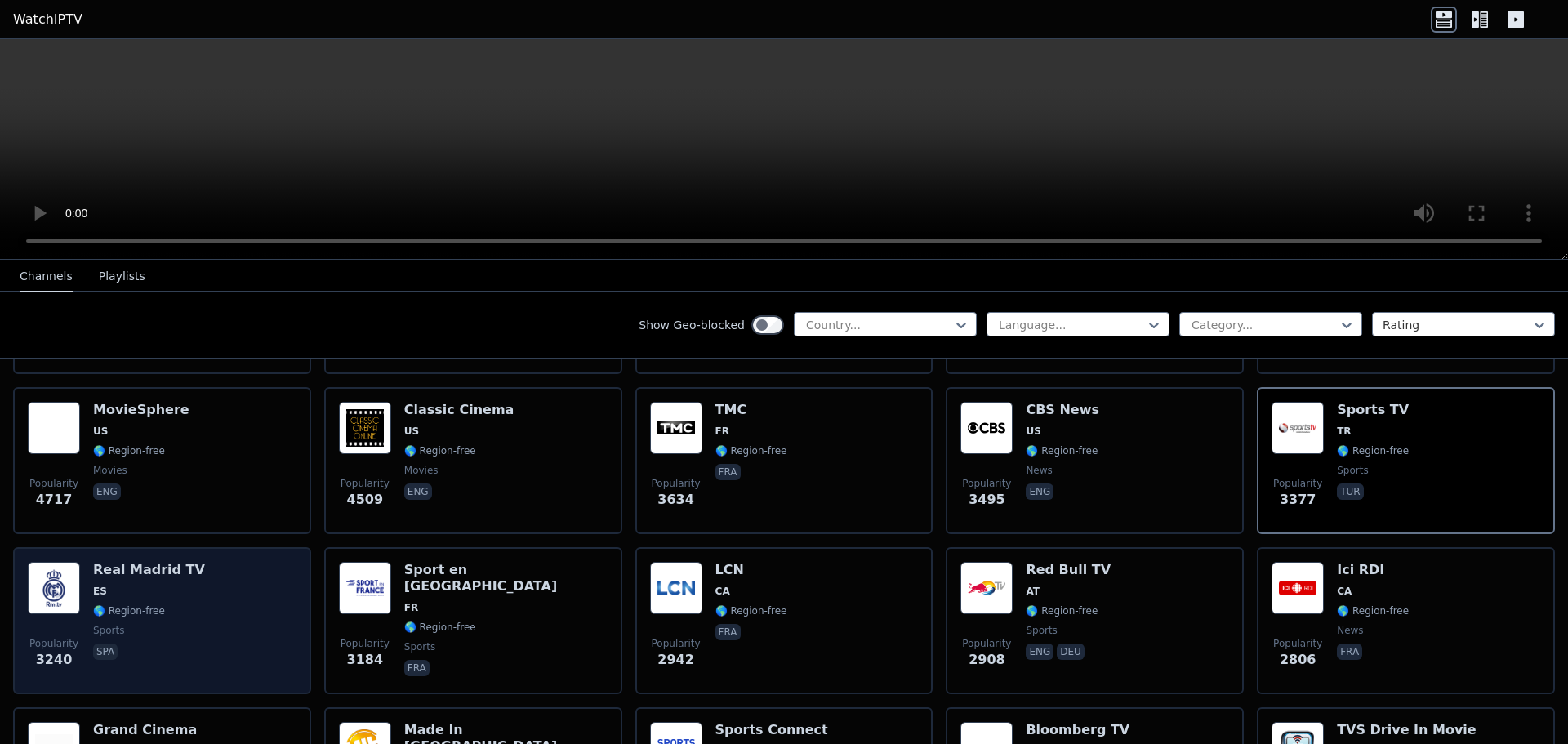
click at [191, 605] on div "Popularity 3240 Real Madrid TV ES 🌎 Region-free sports spa" at bounding box center [163, 620] width 269 height 117
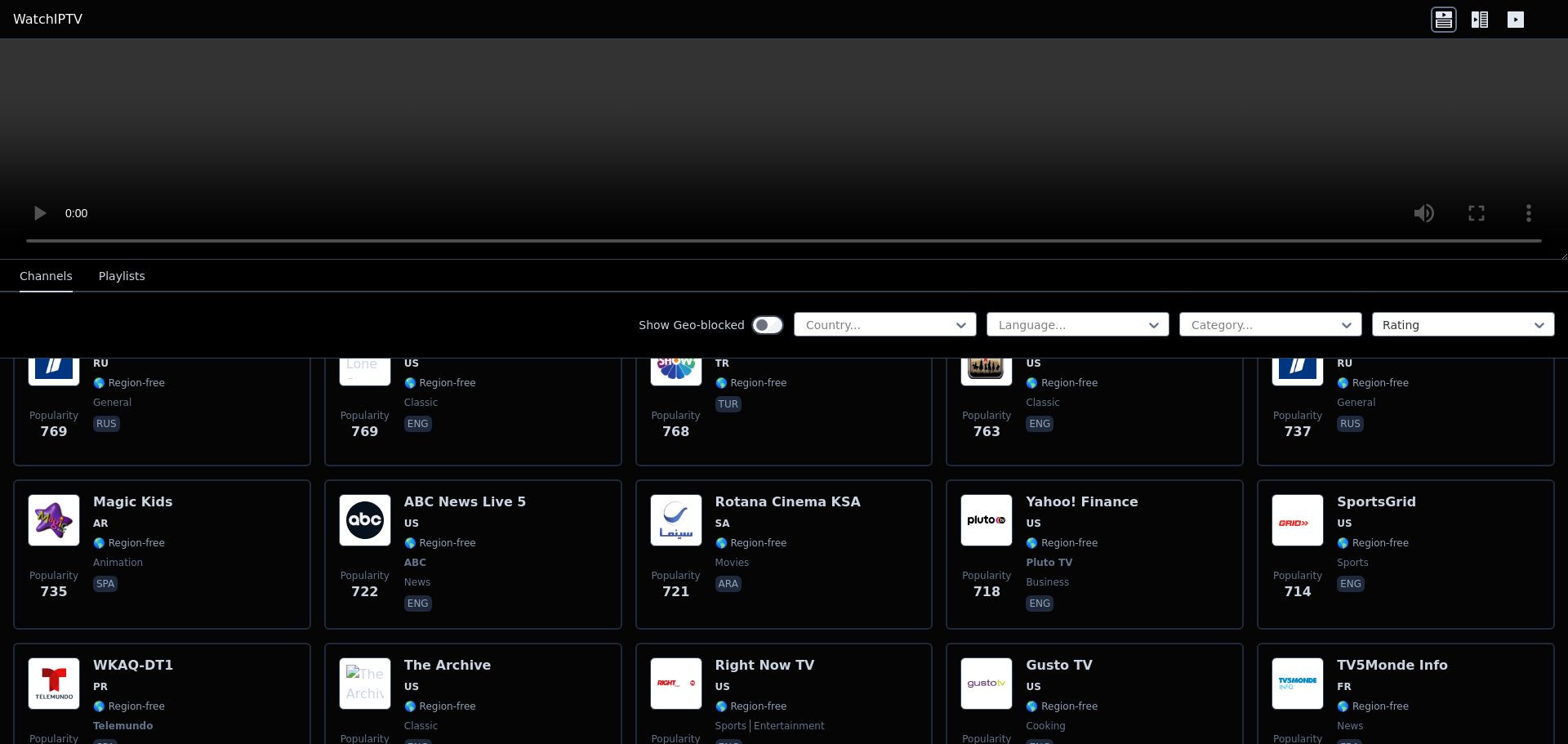
scroll to position [3677, 0]
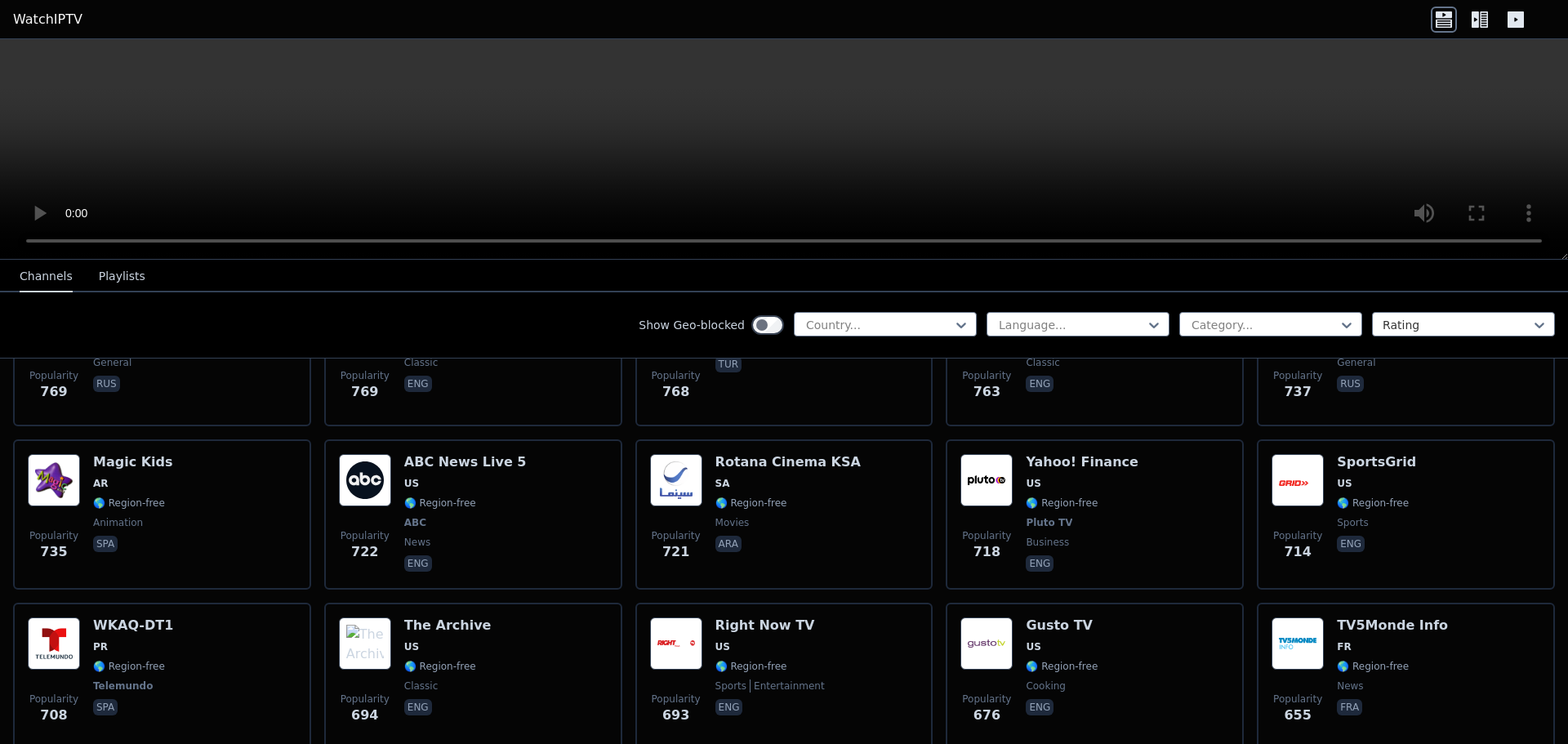
click at [1413, 341] on div "Show Geo-blocked Country... Language... Category... Rating" at bounding box center [784, 326] width 1568 height 66
click at [1403, 325] on div at bounding box center [1457, 326] width 149 height 16
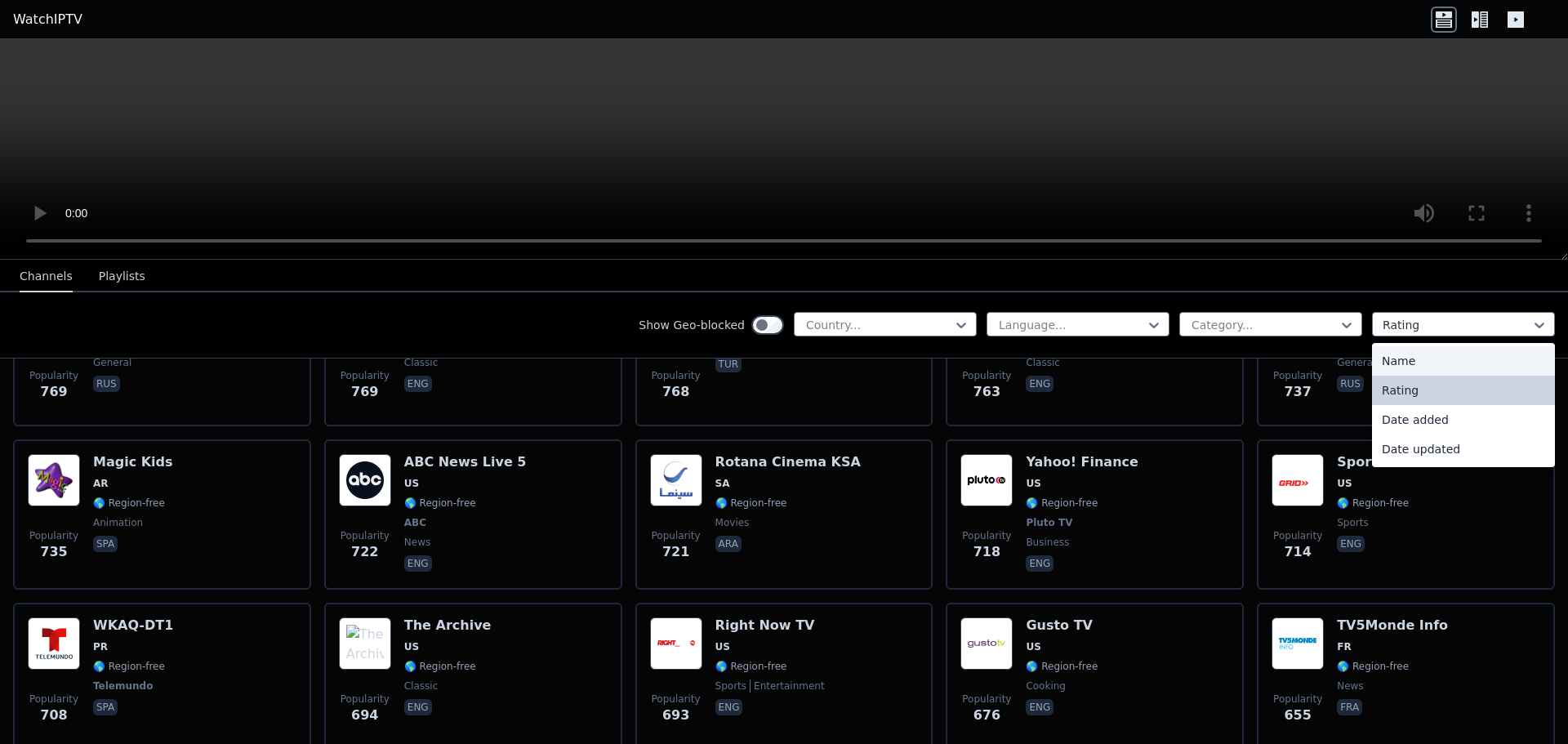
click at [1419, 372] on div "Name" at bounding box center [1463, 361] width 183 height 29
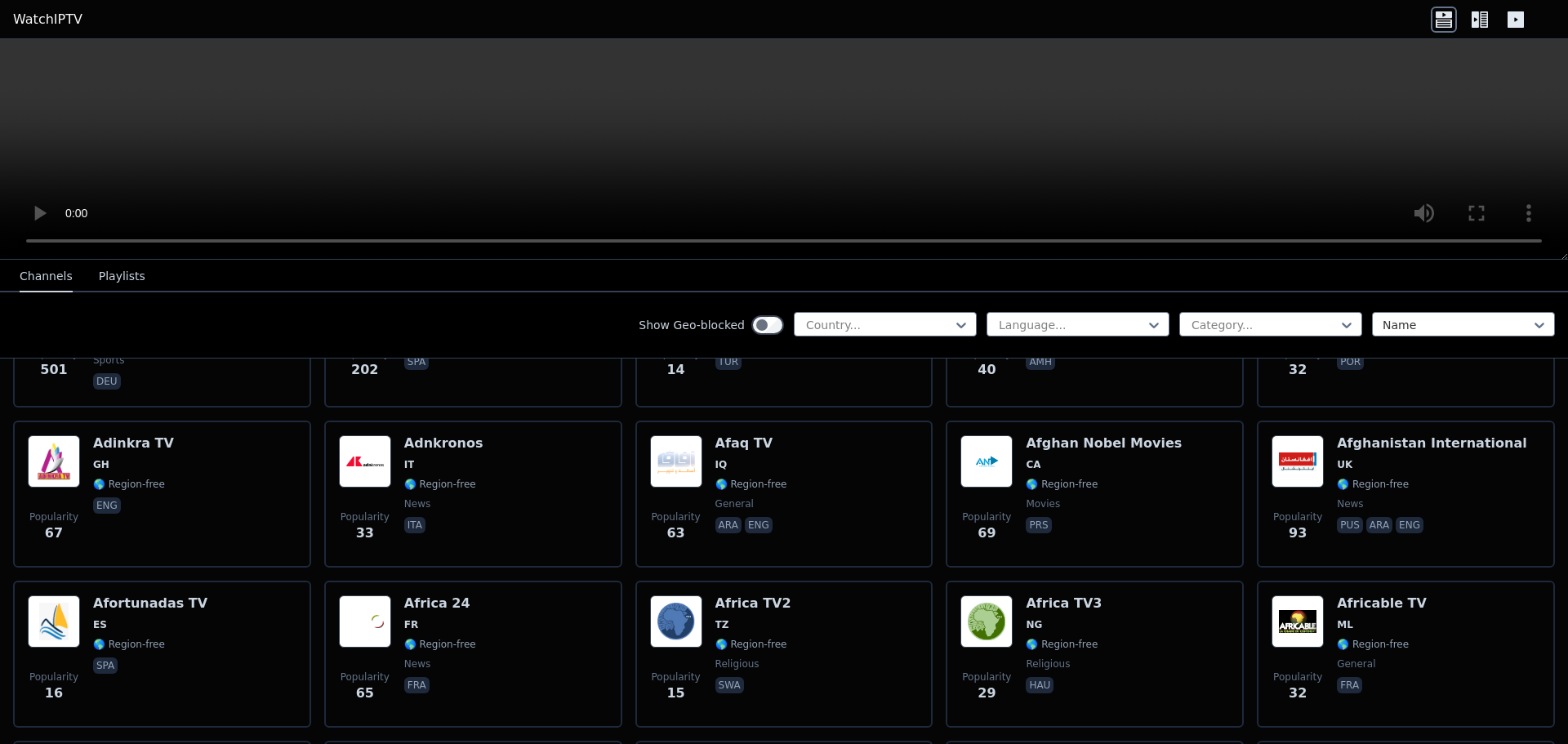
scroll to position [7938, 0]
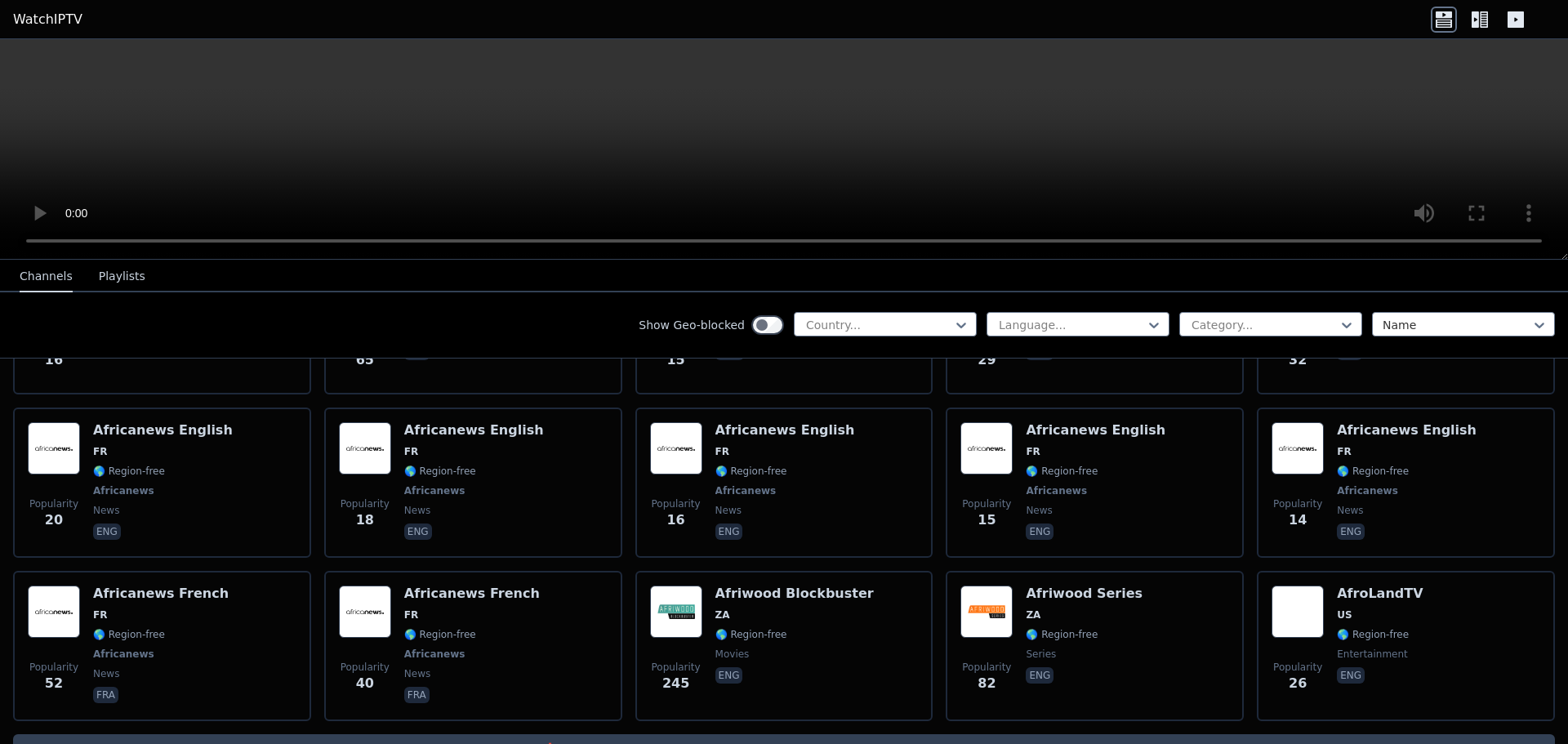
click at [864, 741] on p "❗️Only the first 250 channels are returned, use the filters to narrow down chan…" at bounding box center [784, 749] width 1529 height 16
click at [1264, 311] on div "Show Geo-blocked Country... Language... Category... Name" at bounding box center [784, 326] width 1568 height 66
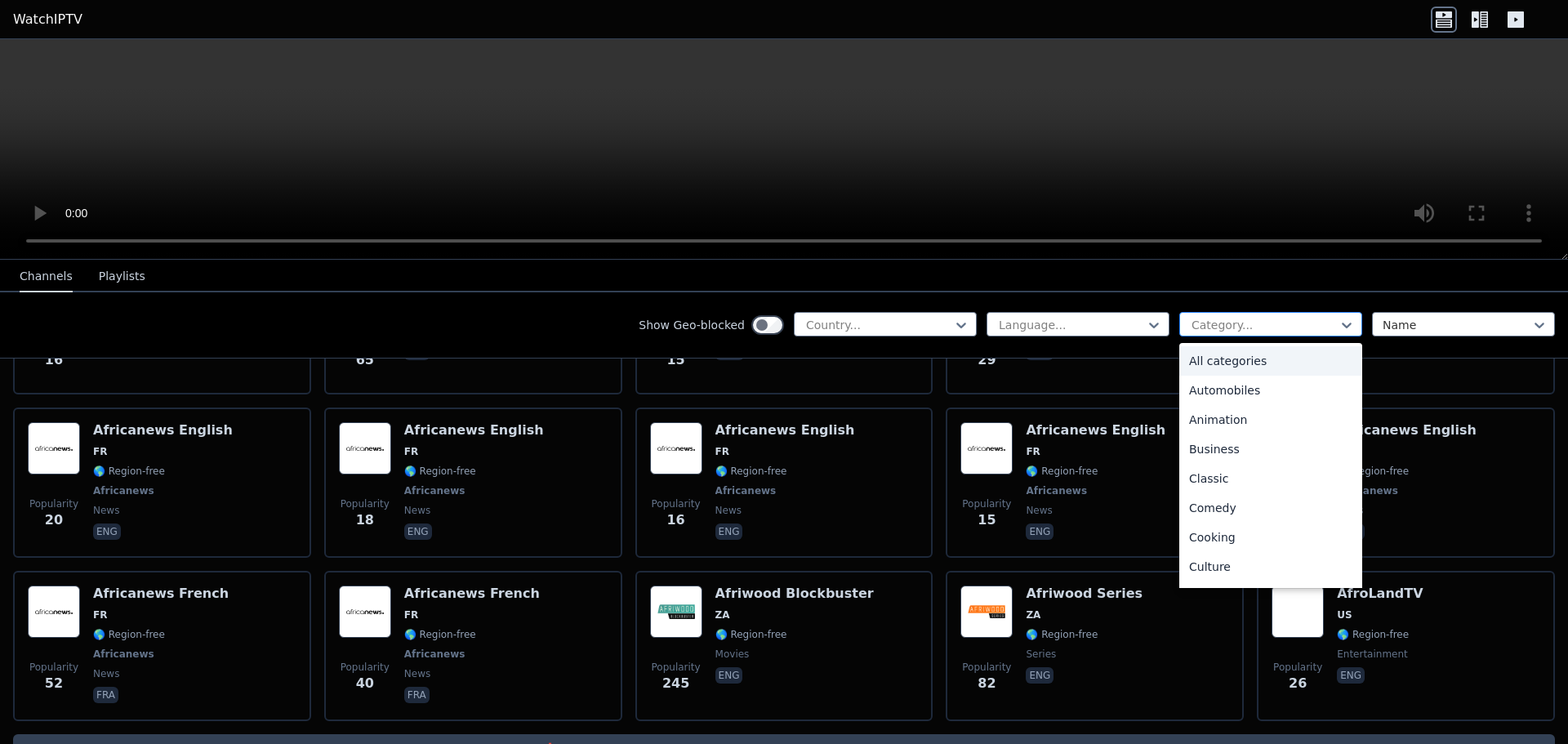
click at [1263, 325] on div at bounding box center [1264, 326] width 149 height 16
click at [1277, 391] on div "Automobiles" at bounding box center [1270, 390] width 183 height 29
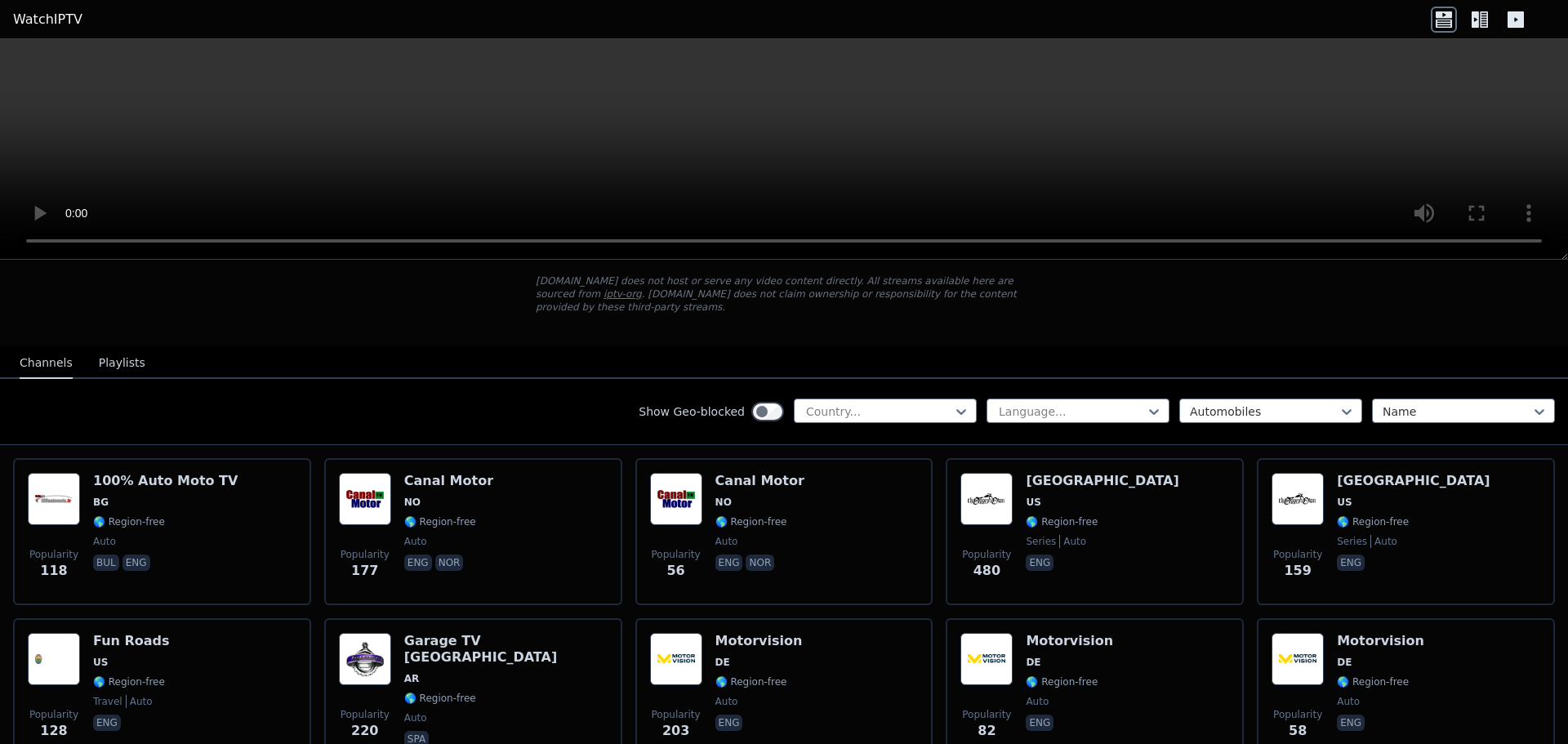
scroll to position [82, 0]
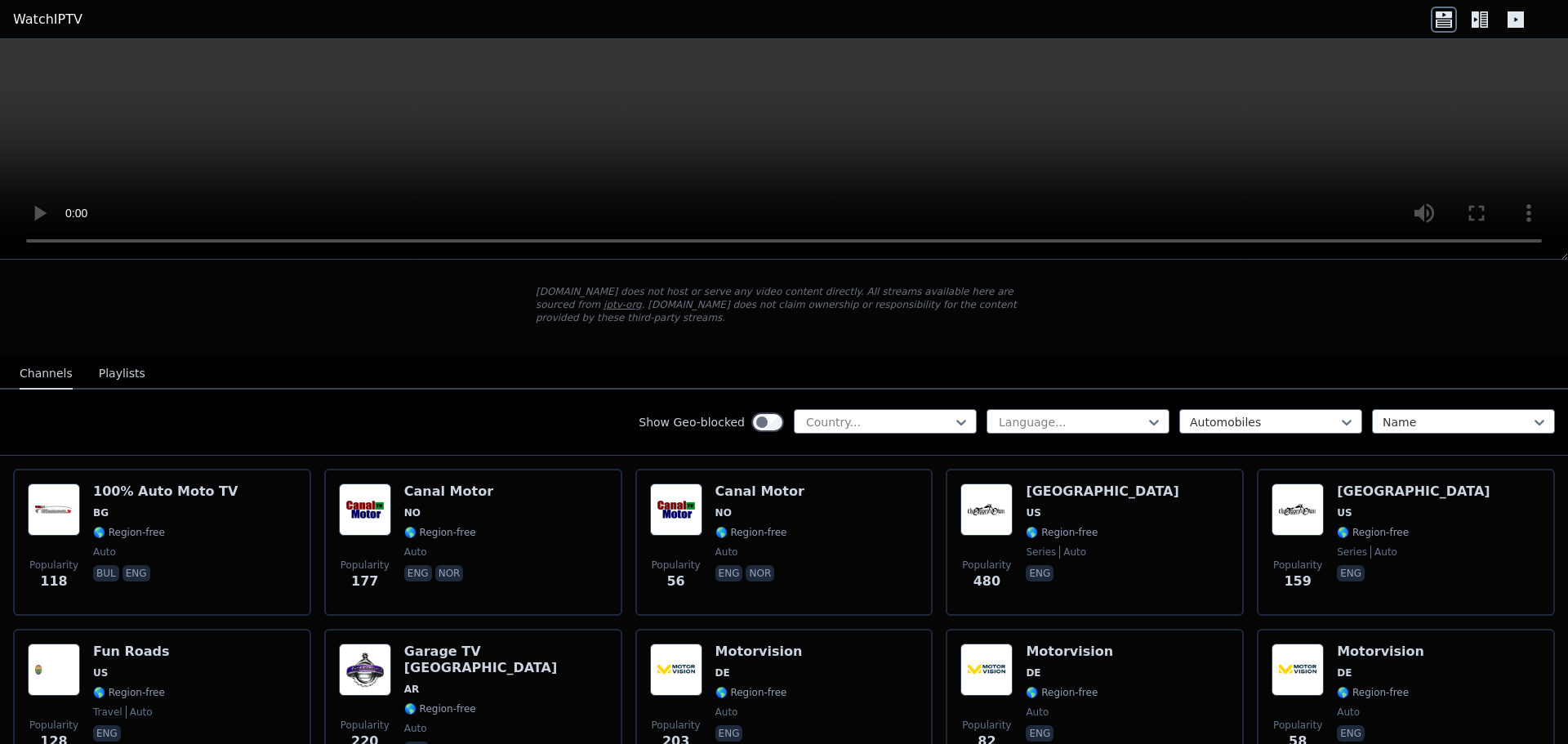
click at [1253, 395] on div "Show Geo-blocked Country... Language... Automobiles Name" at bounding box center [784, 423] width 1568 height 66
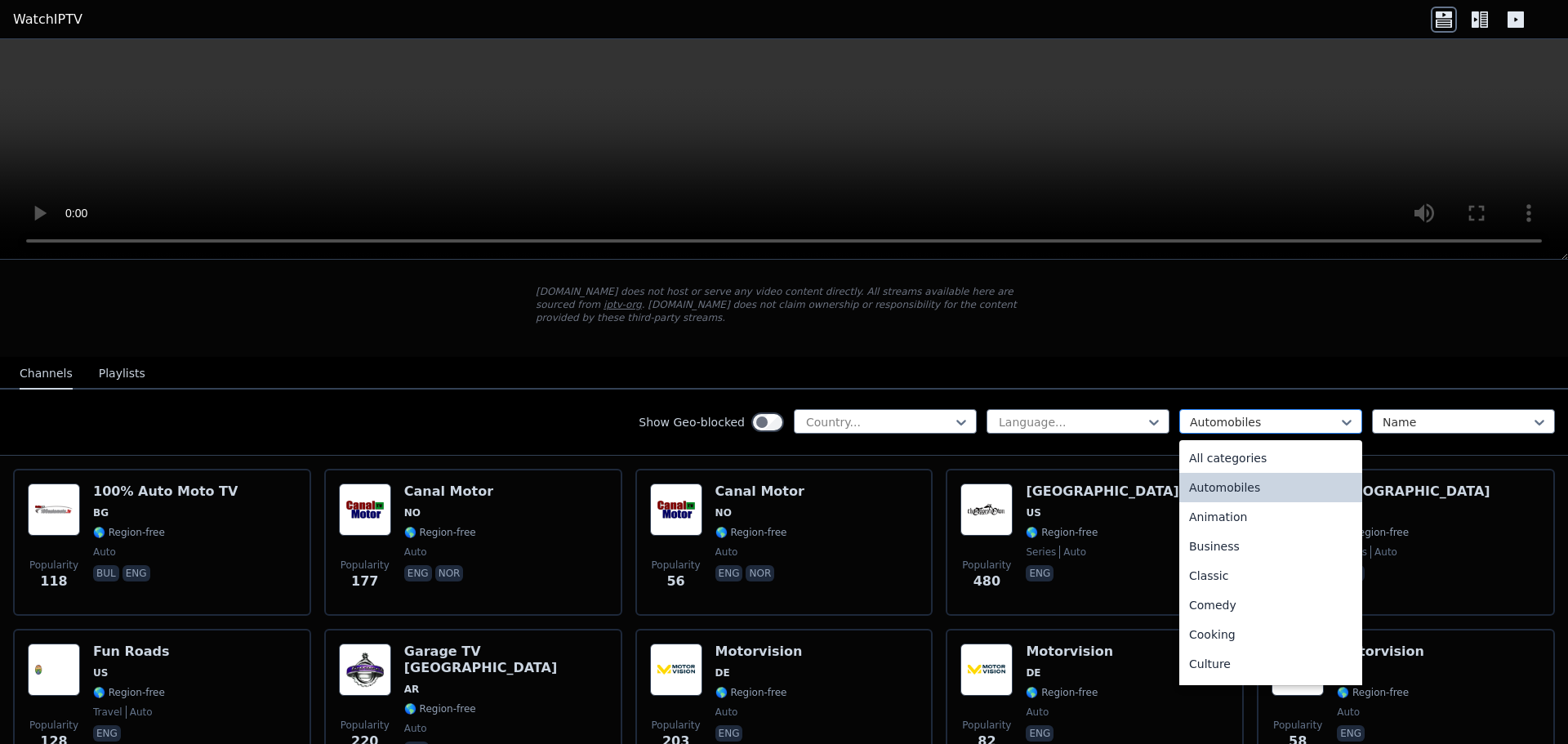
click at [1263, 409] on div "Automobiles" at bounding box center [1270, 421] width 183 height 25
click at [1260, 594] on div "Sports" at bounding box center [1270, 608] width 183 height 29
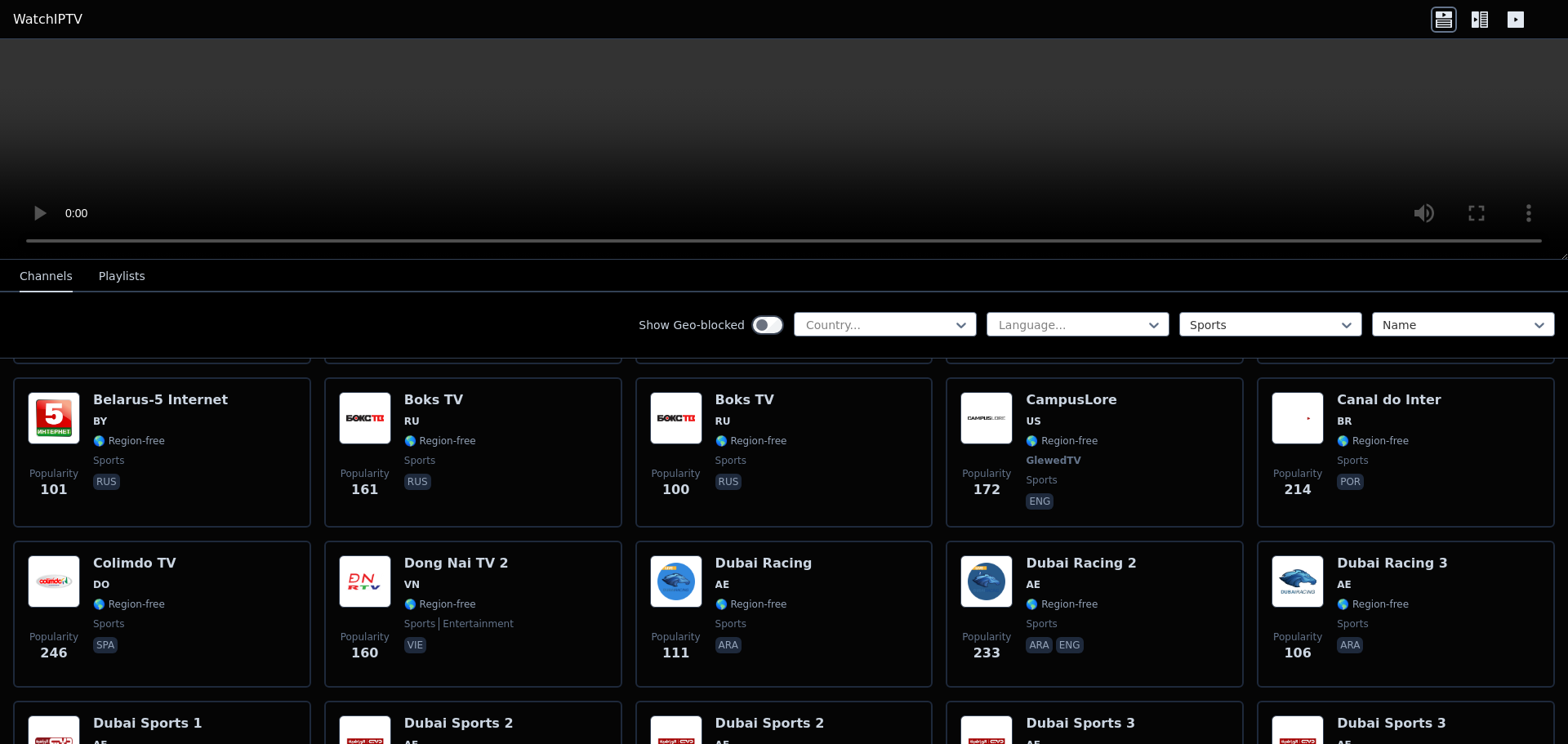
scroll to position [736, 0]
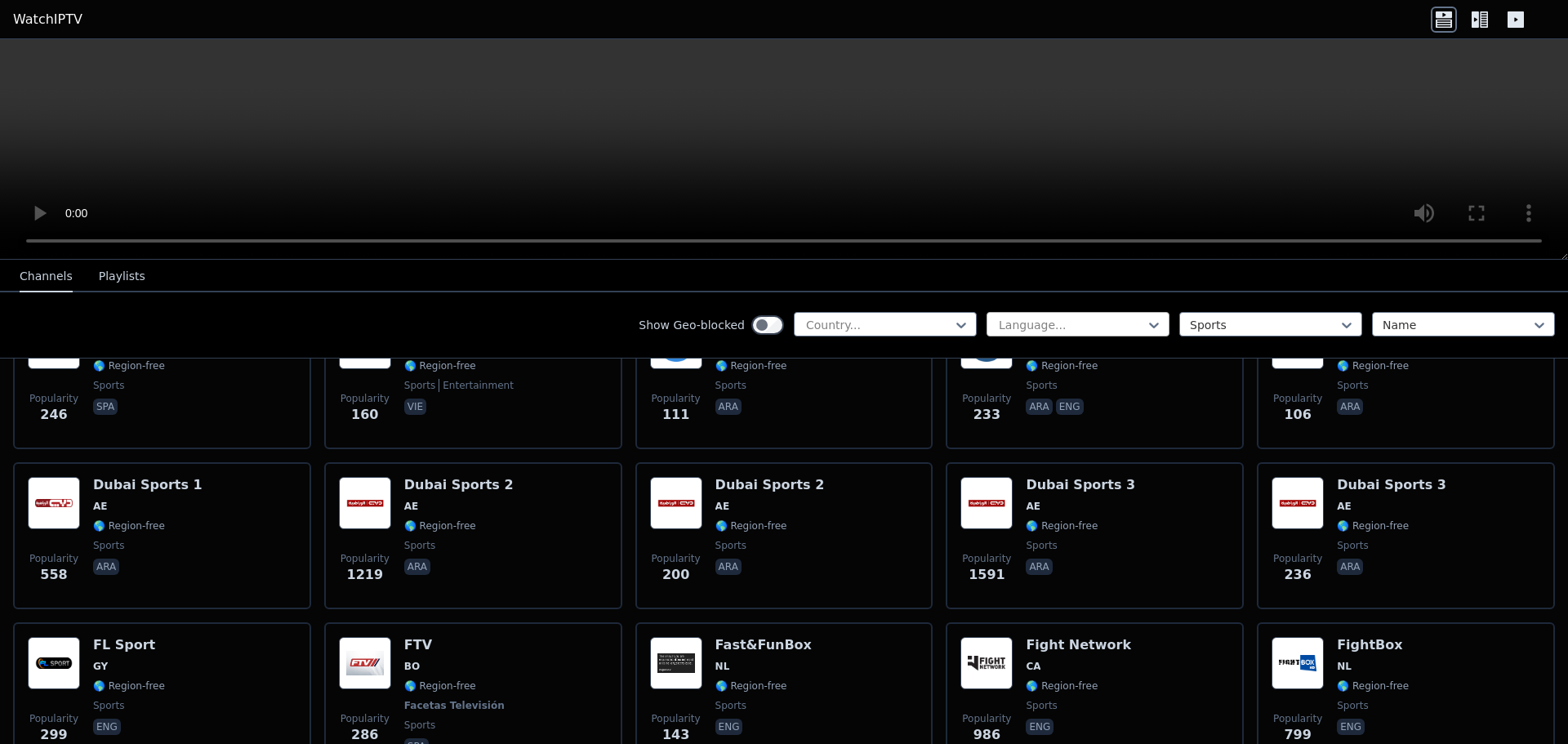
click at [1012, 324] on div at bounding box center [1072, 326] width 149 height 16
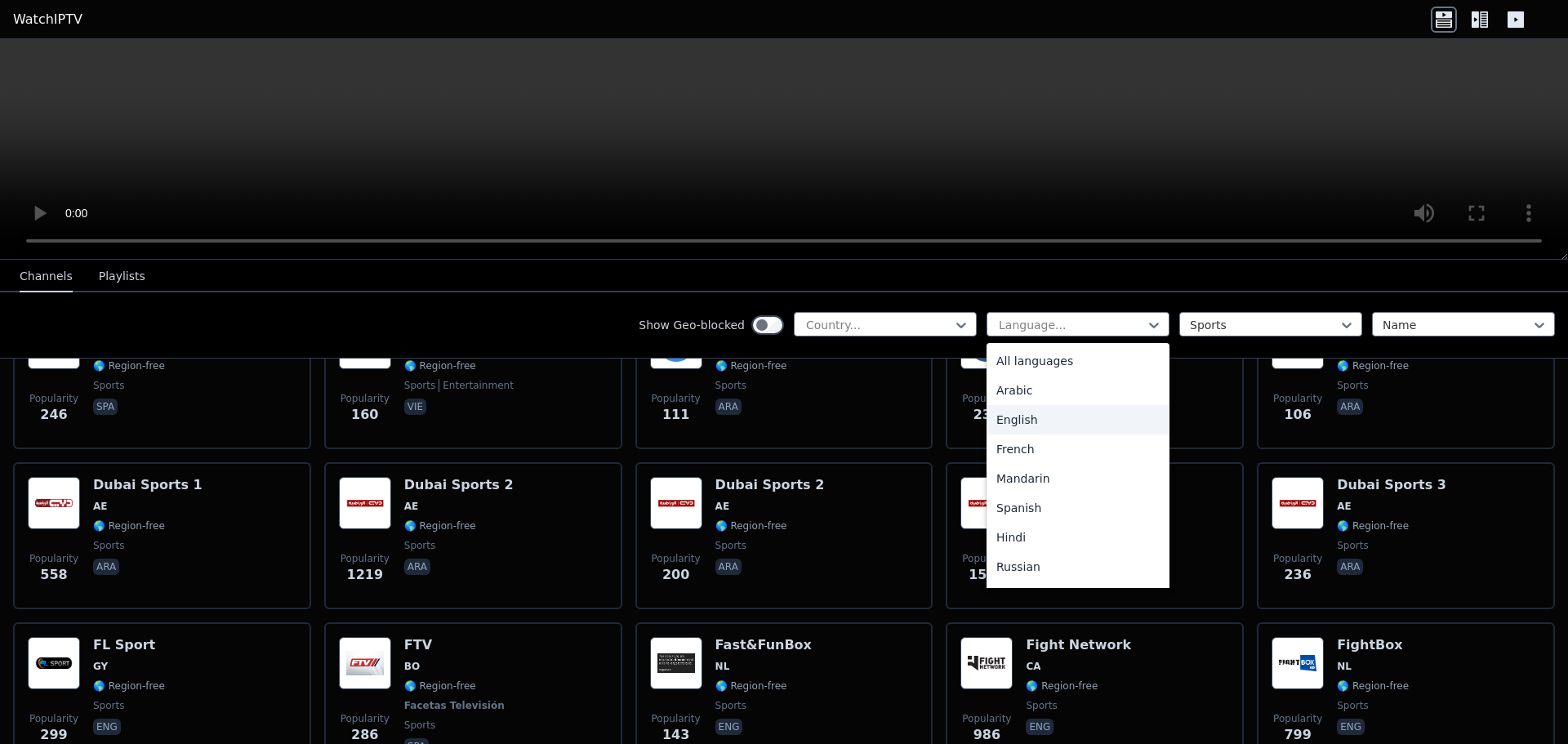
click at [1038, 414] on div "English" at bounding box center [1077, 420] width 183 height 29
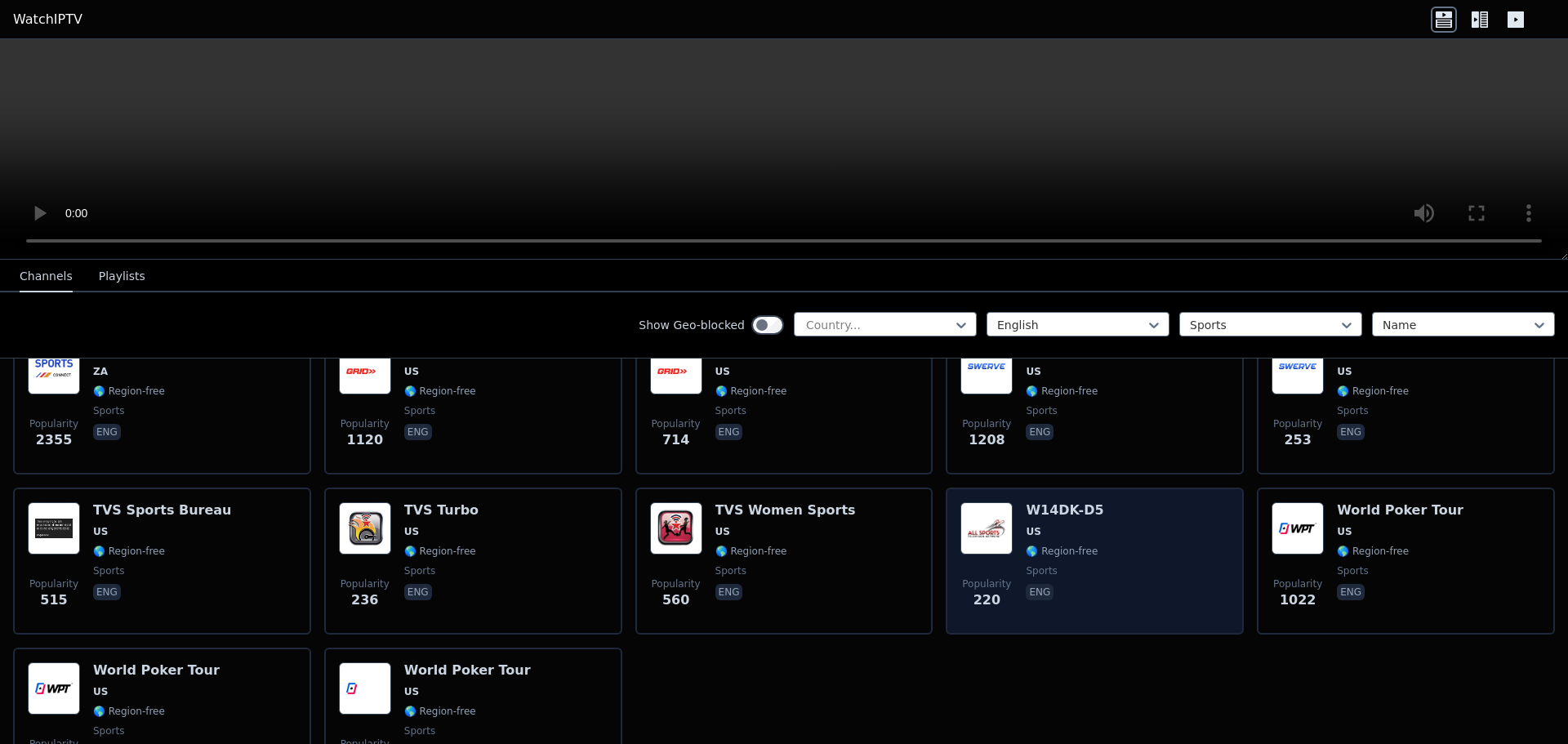
scroll to position [1219, 0]
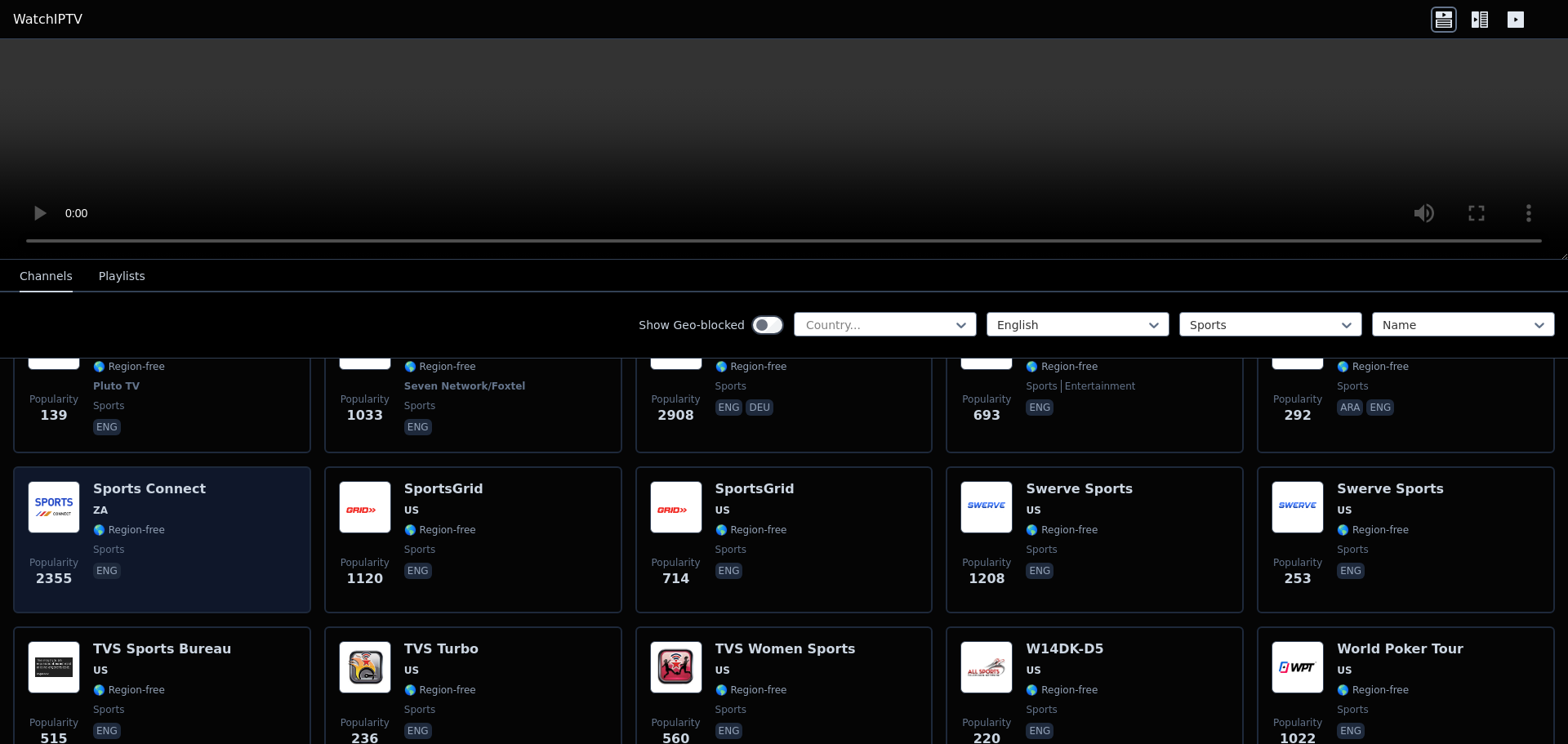
click at [273, 533] on div "Popularity 2355 Sports Connect ZA 🌎 Region-free sports eng" at bounding box center [163, 539] width 269 height 117
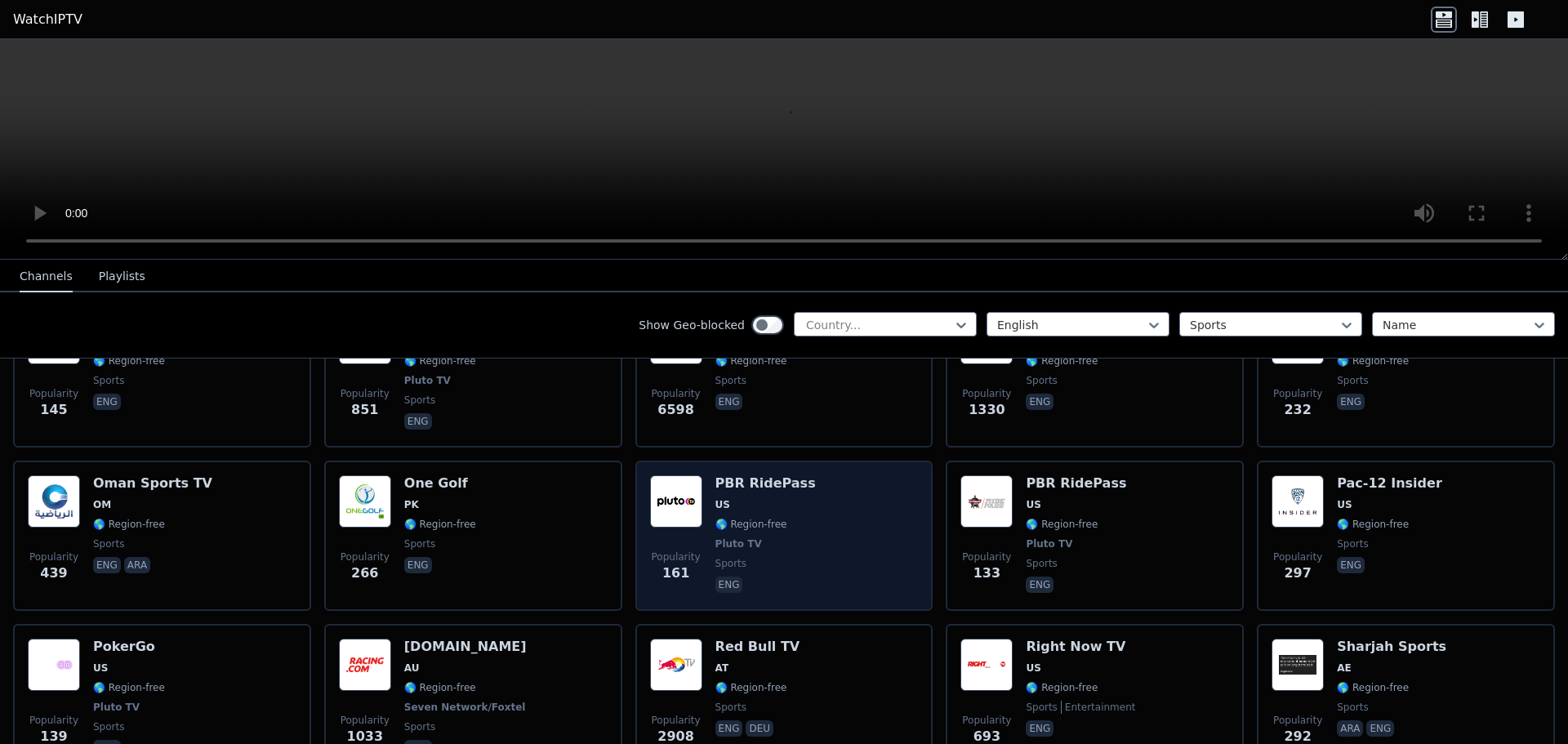
scroll to position [891, 0]
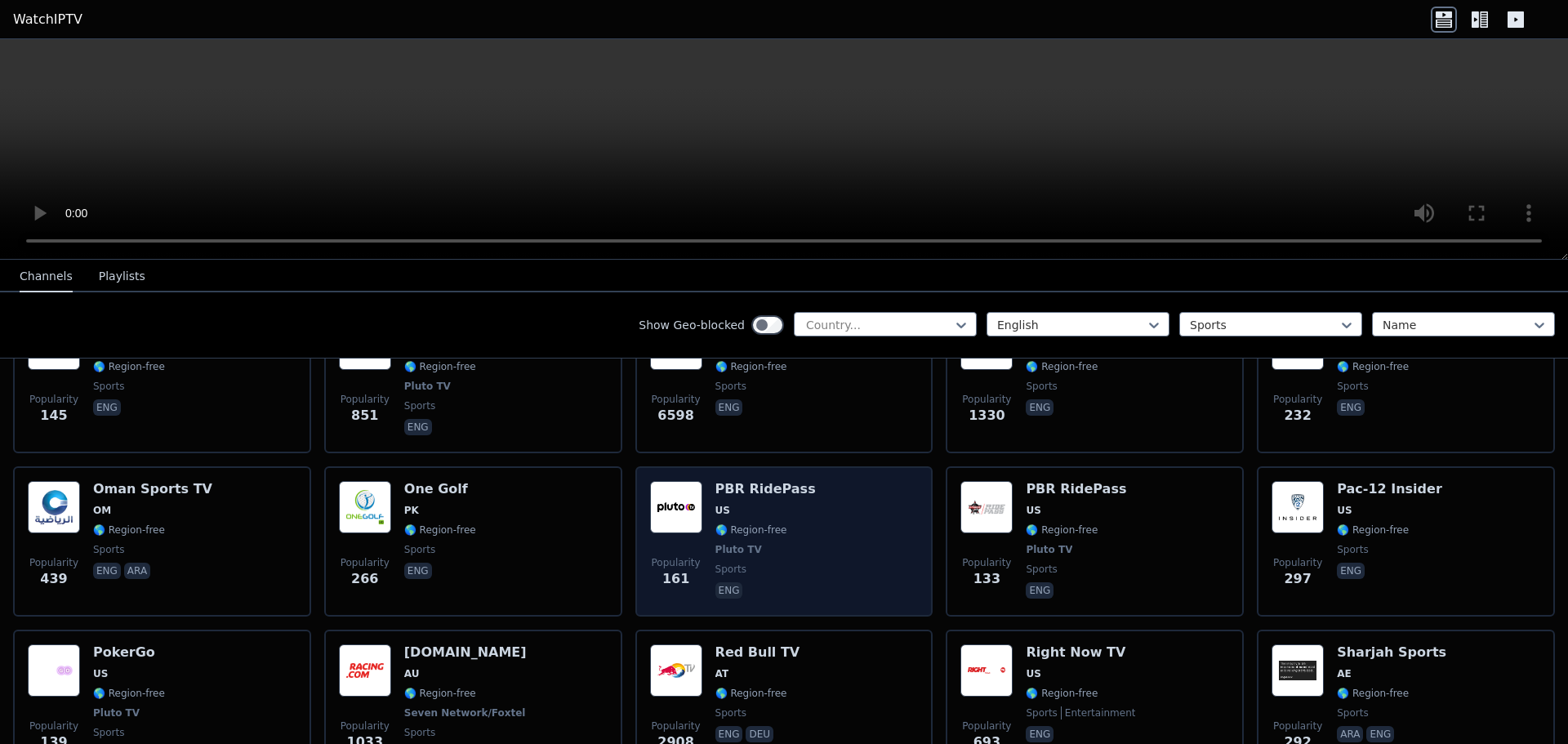
click at [811, 516] on div "Popularity 161 PBR RidePass US 🌎 Region-free Pluto TV sports eng" at bounding box center [784, 541] width 269 height 121
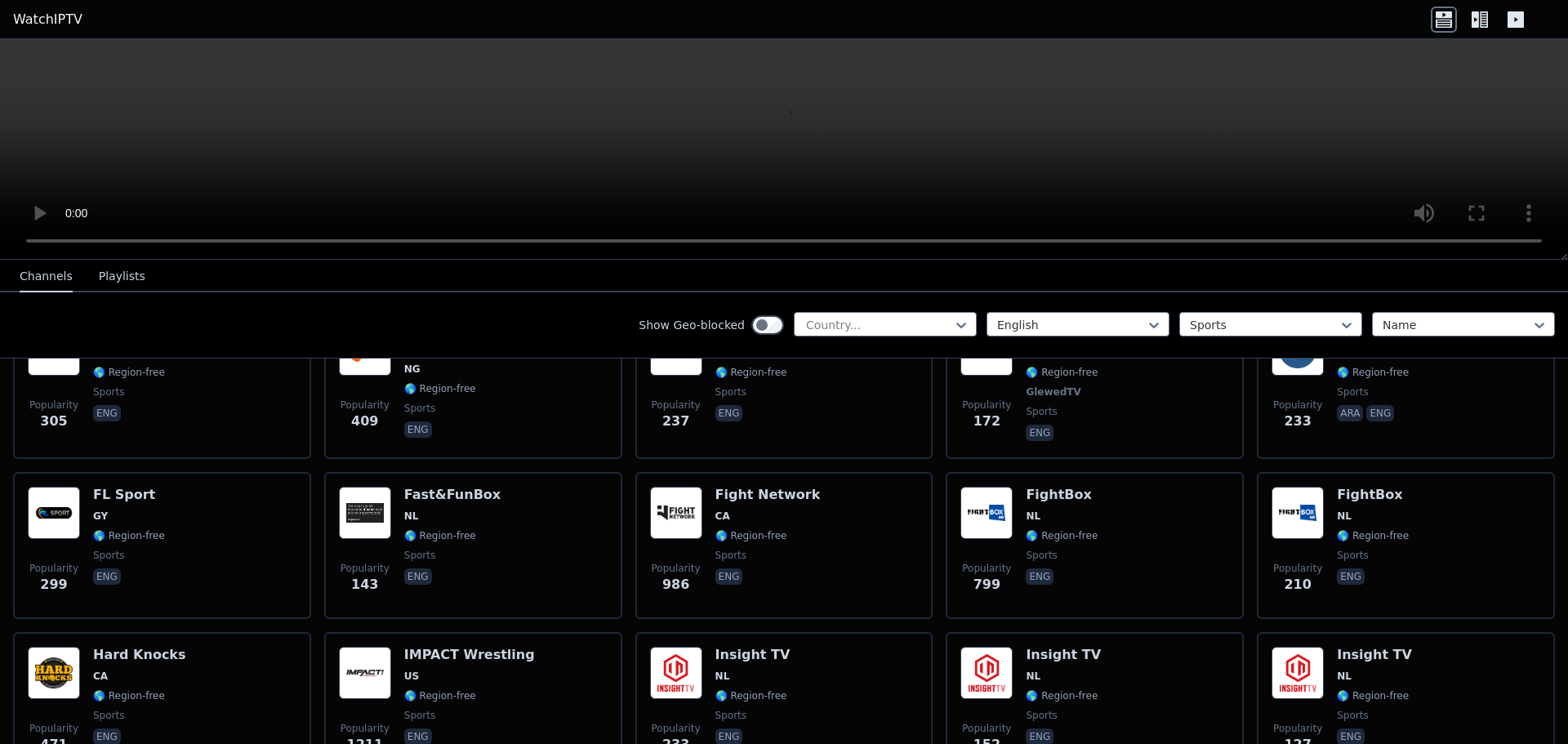
scroll to position [237, 0]
